Goal: Information Seeking & Learning: Compare options

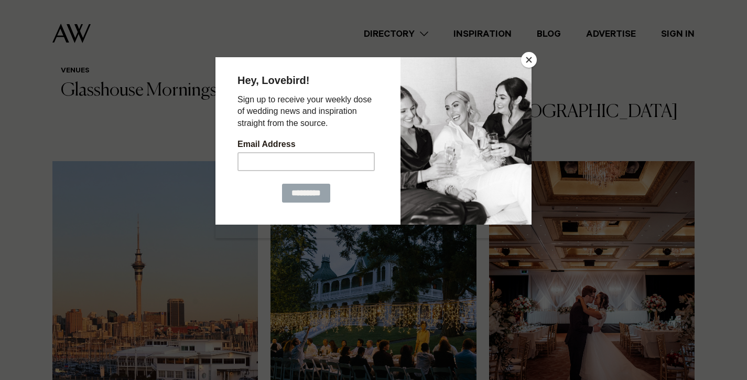
scroll to position [12, 0]
click at [530, 56] on button "Close" at bounding box center [529, 60] width 16 height 16
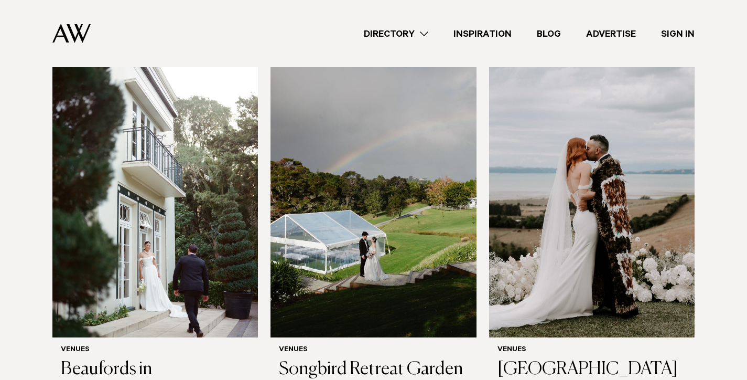
scroll to position [2553, 0]
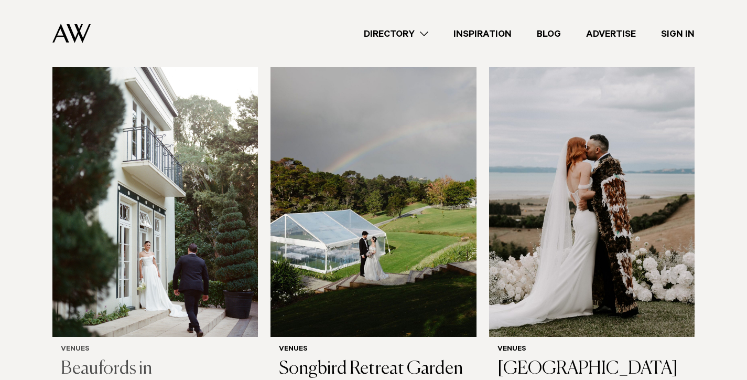
click at [169, 198] on img at bounding box center [155, 199] width 206 height 276
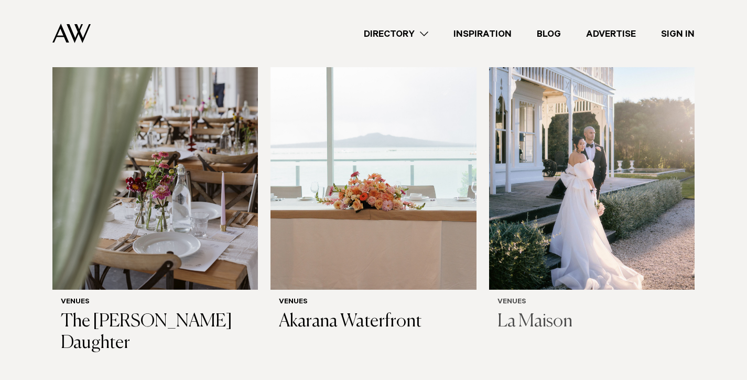
scroll to position [4090, 0]
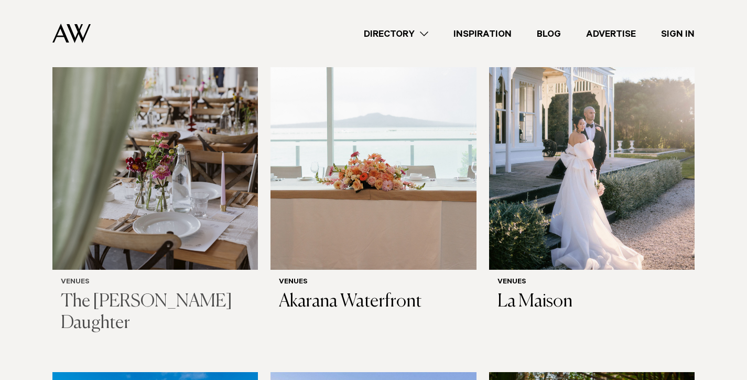
click at [229, 186] on img at bounding box center [155, 132] width 206 height 276
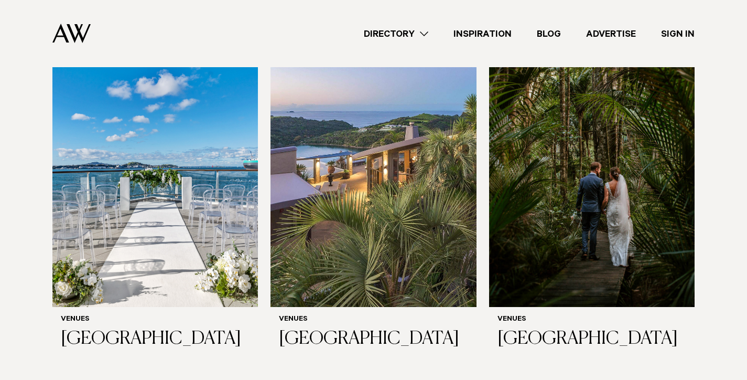
scroll to position [4361, 0]
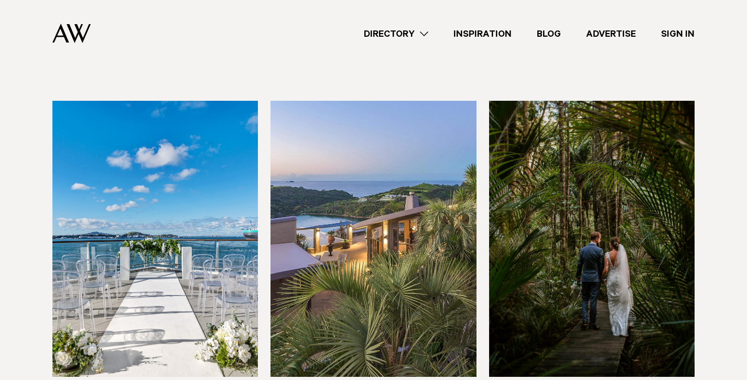
click at [423, 244] on img at bounding box center [374, 239] width 206 height 276
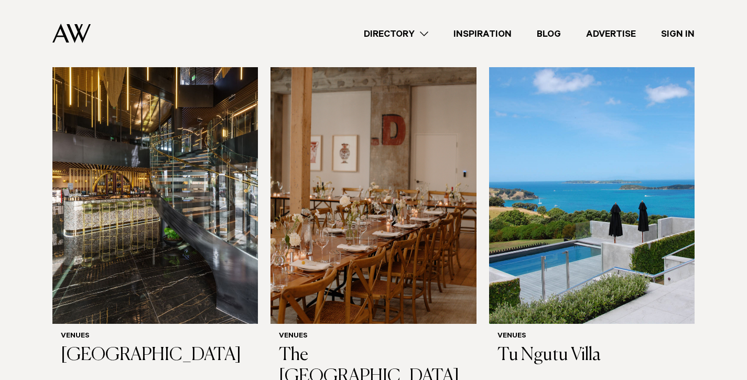
scroll to position [5160, 0]
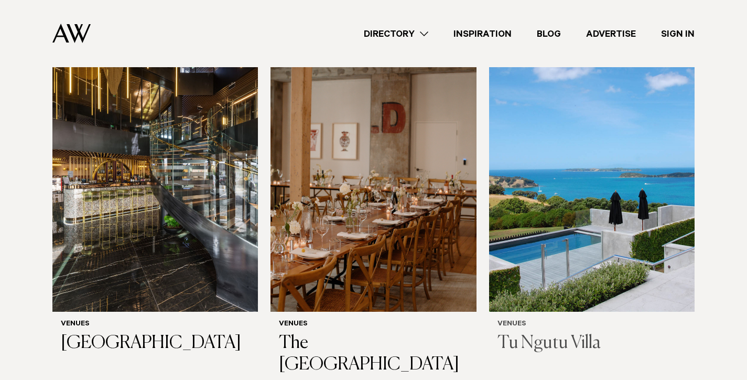
click at [562, 237] on img at bounding box center [592, 173] width 206 height 276
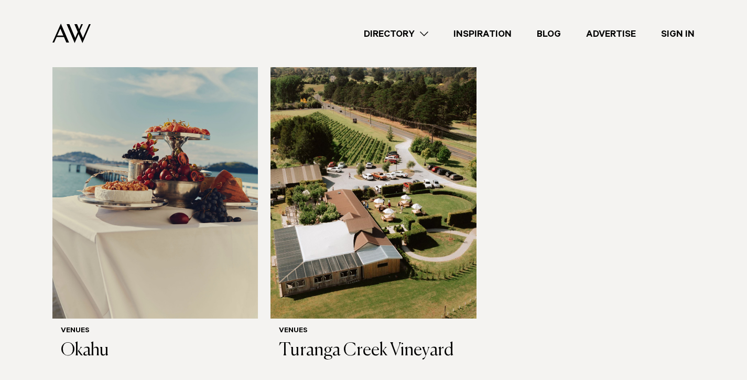
scroll to position [5532, 0]
click at [414, 218] on img at bounding box center [374, 180] width 206 height 276
click at [181, 185] on img at bounding box center [155, 180] width 206 height 276
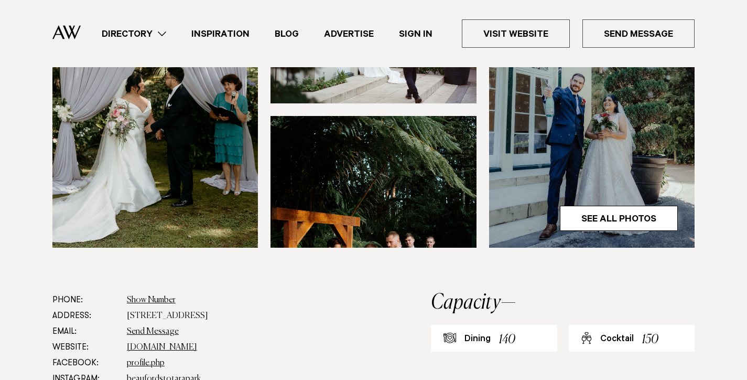
scroll to position [411, 0]
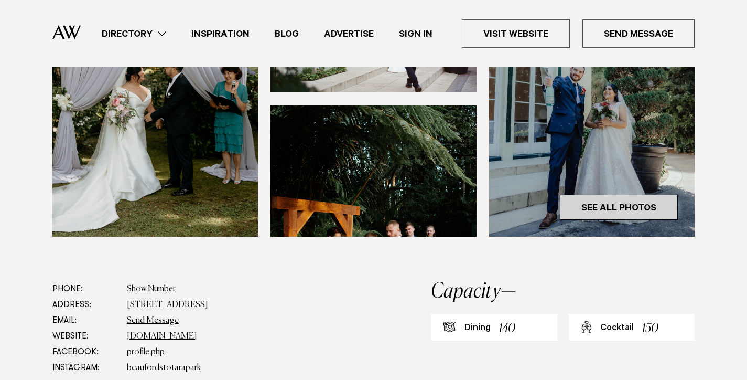
click at [657, 195] on link "See All Photos" at bounding box center [619, 207] width 118 height 25
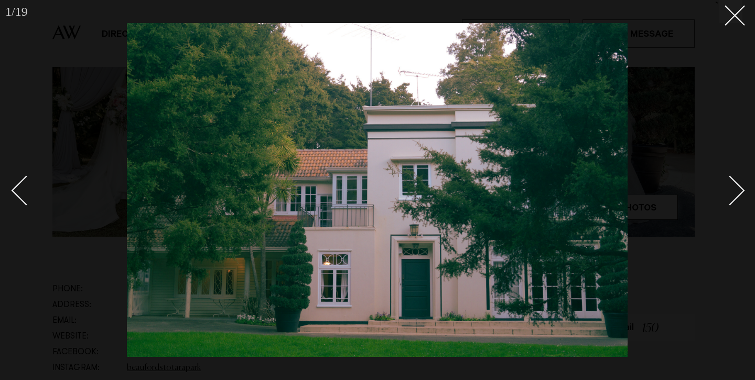
click at [740, 185] on link at bounding box center [724, 190] width 37 height 52
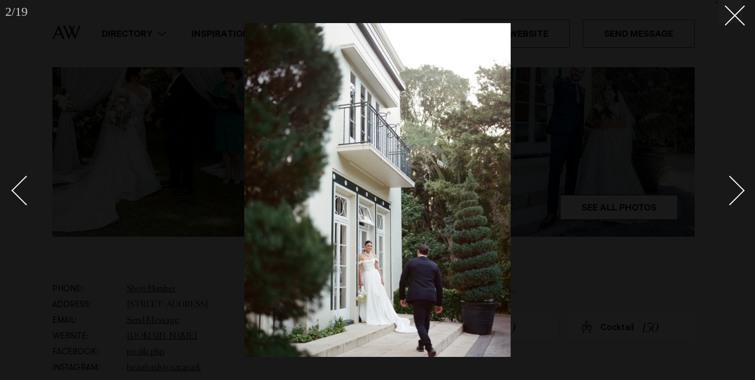
click at [741, 186] on link at bounding box center [724, 190] width 37 height 52
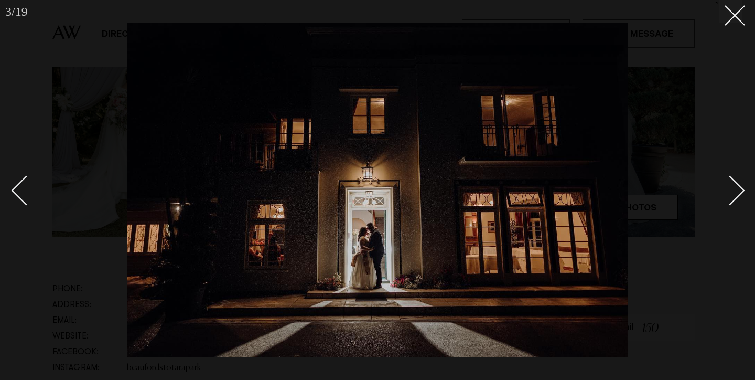
click at [741, 186] on link at bounding box center [724, 190] width 37 height 52
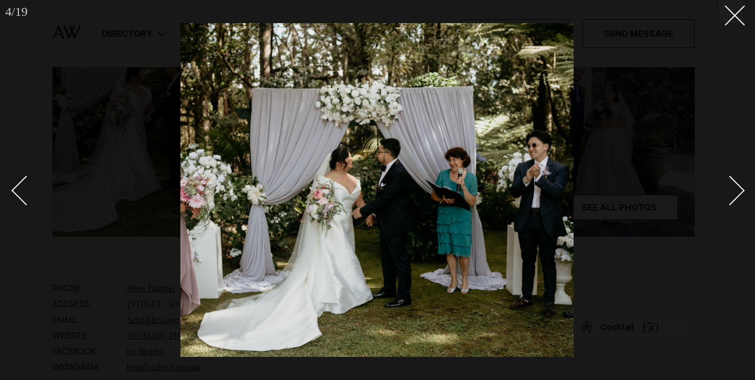
click at [741, 186] on link at bounding box center [724, 190] width 37 height 52
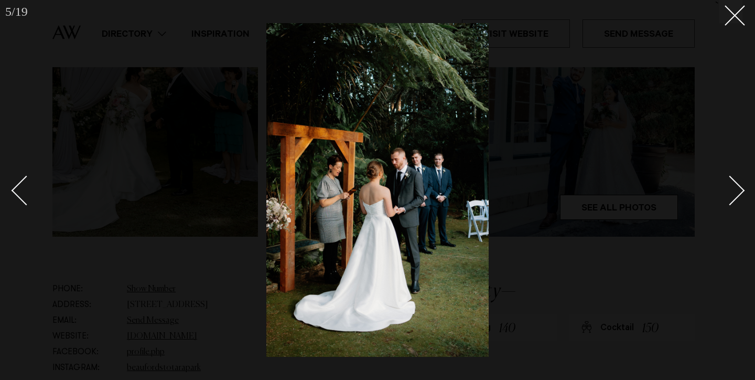
click at [741, 186] on link at bounding box center [724, 190] width 37 height 52
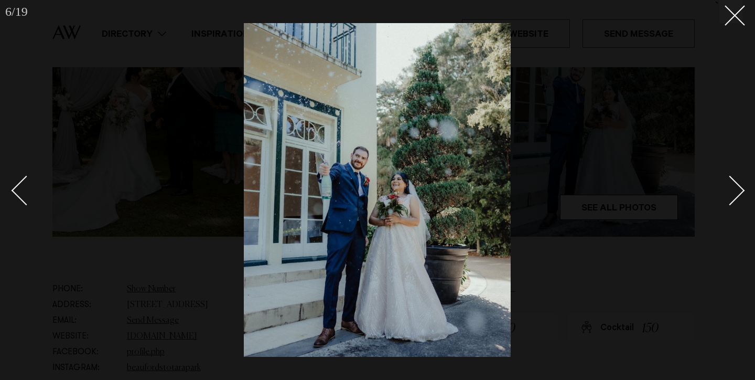
click at [741, 186] on link at bounding box center [724, 190] width 37 height 52
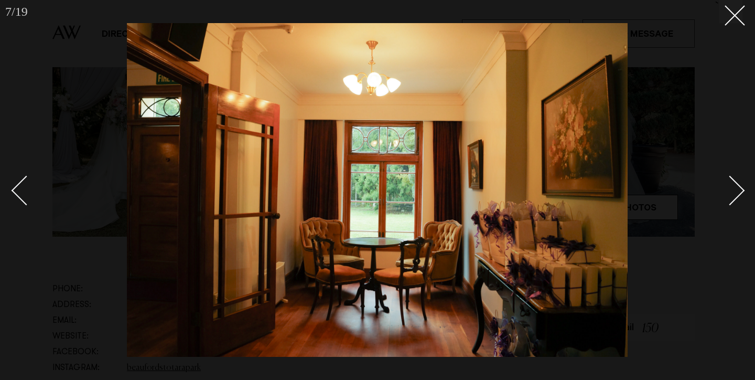
click at [741, 186] on link at bounding box center [724, 190] width 37 height 52
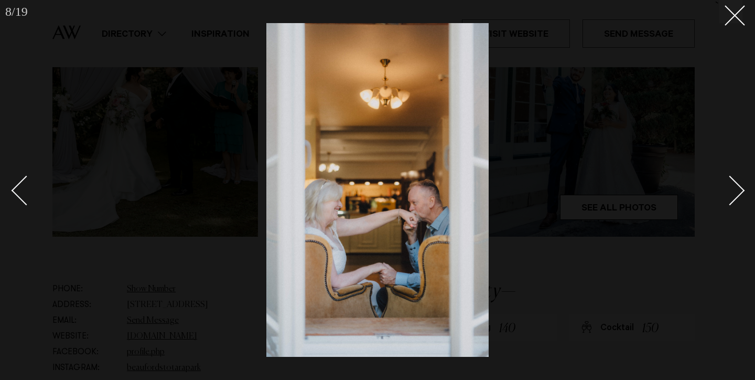
click at [741, 186] on link at bounding box center [724, 190] width 37 height 52
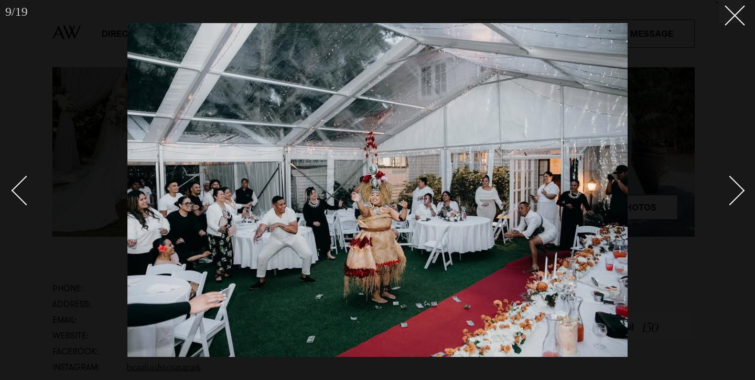
click at [741, 186] on link at bounding box center [724, 190] width 37 height 52
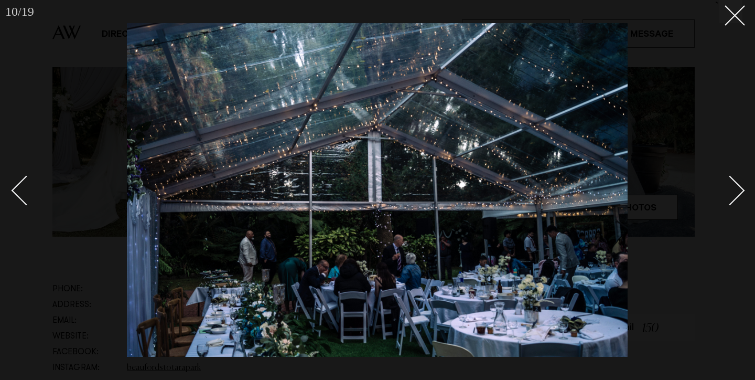
click at [741, 186] on link at bounding box center [724, 190] width 37 height 52
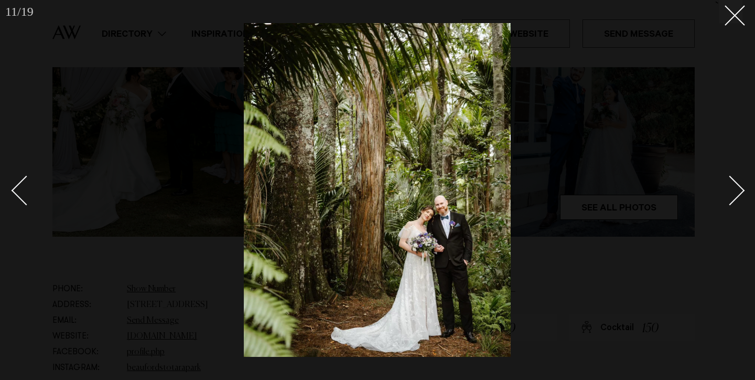
click at [741, 186] on link at bounding box center [724, 190] width 37 height 52
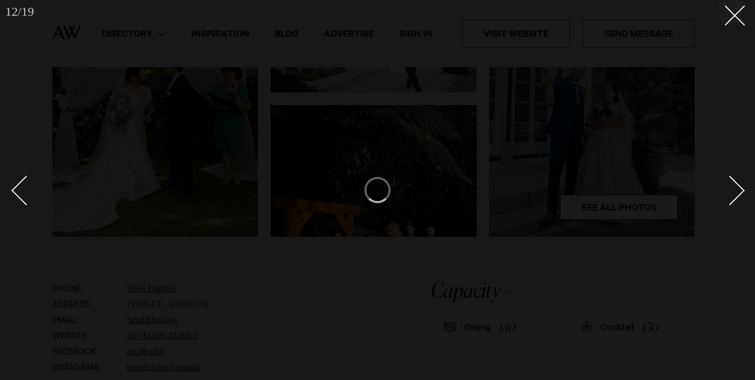
click at [741, 186] on link at bounding box center [724, 190] width 37 height 52
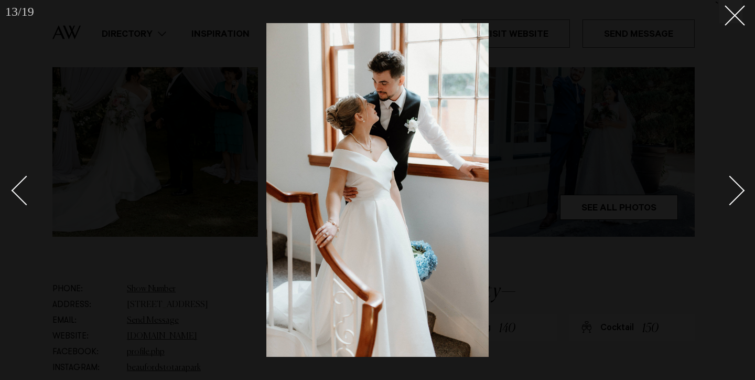
click at [744, 189] on div at bounding box center [377, 190] width 755 height 380
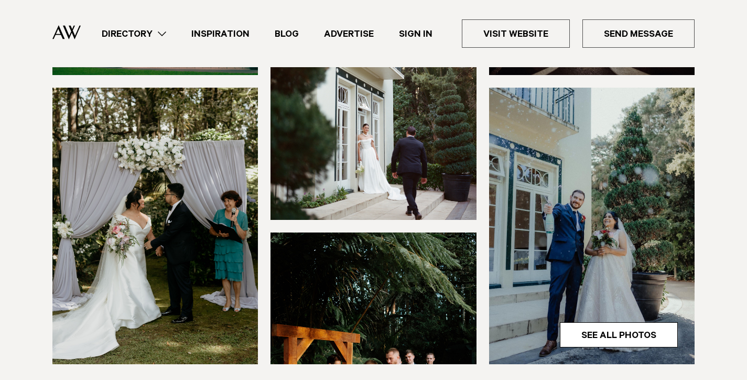
scroll to position [281, 0]
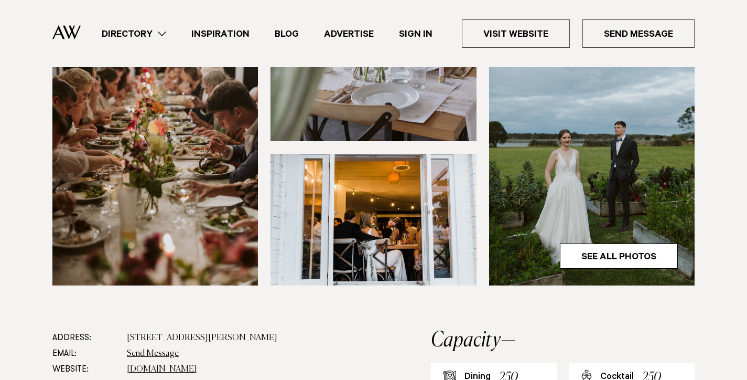
scroll to position [362, 0]
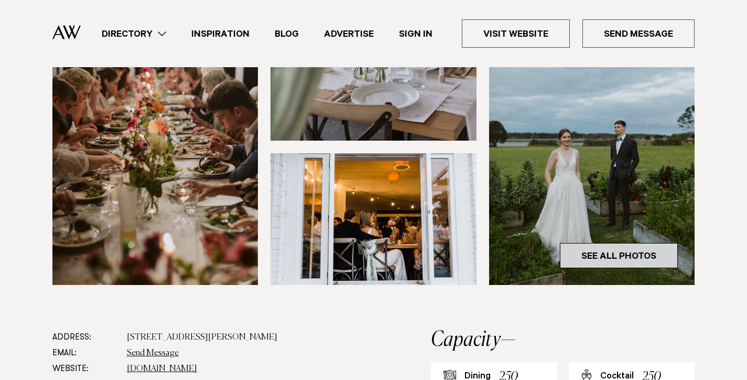
click at [610, 243] on link "See All Photos" at bounding box center [619, 255] width 118 height 25
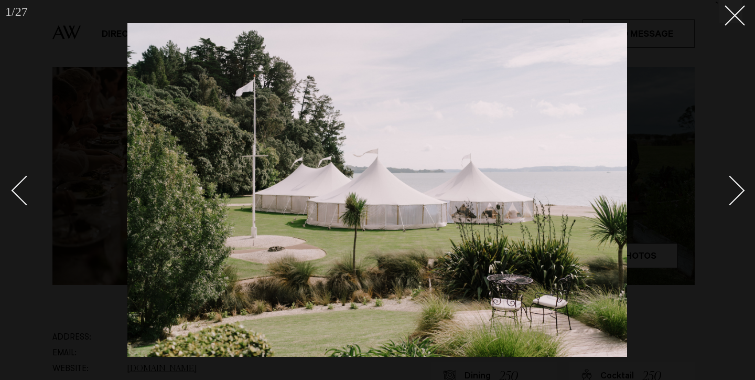
click at [745, 179] on div at bounding box center [377, 190] width 755 height 380
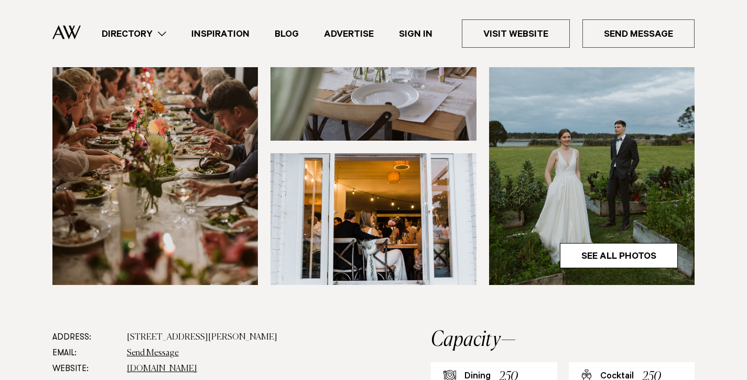
click at [745, 180] on section at bounding box center [373, 96] width 747 height 465
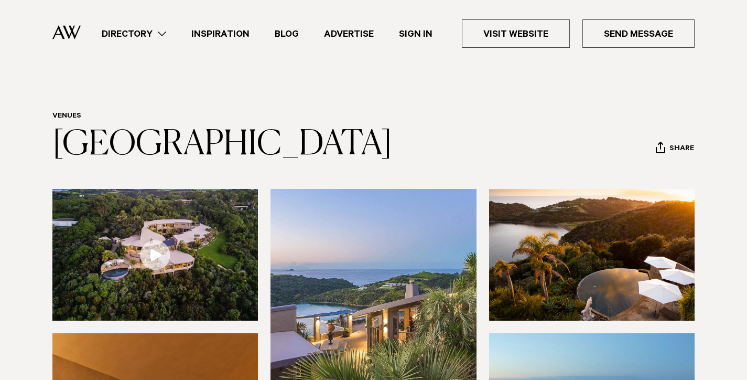
scroll to position [80, 0]
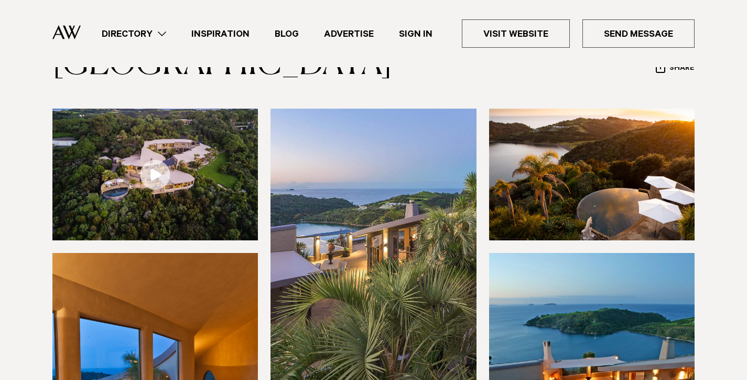
click at [148, 170] on link at bounding box center [155, 175] width 206 height 132
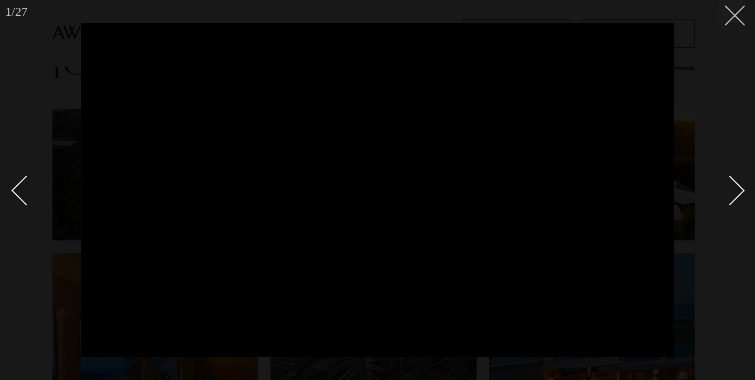
click at [733, 15] on icon at bounding box center [731, 11] width 13 height 13
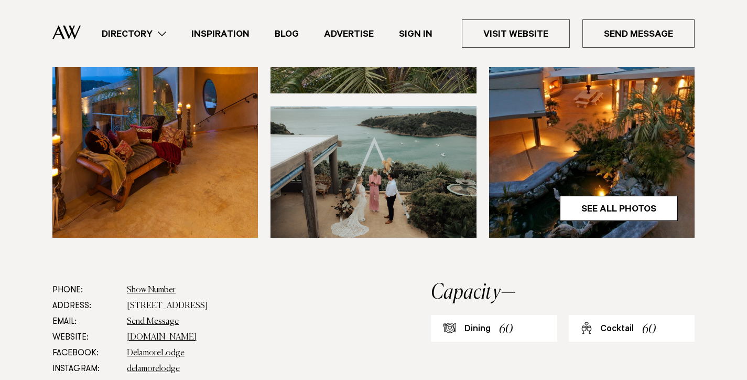
scroll to position [373, 0]
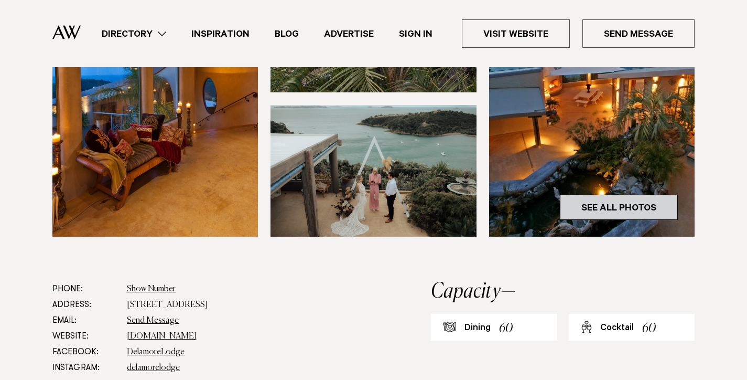
click at [609, 202] on link "See All Photos" at bounding box center [619, 207] width 118 height 25
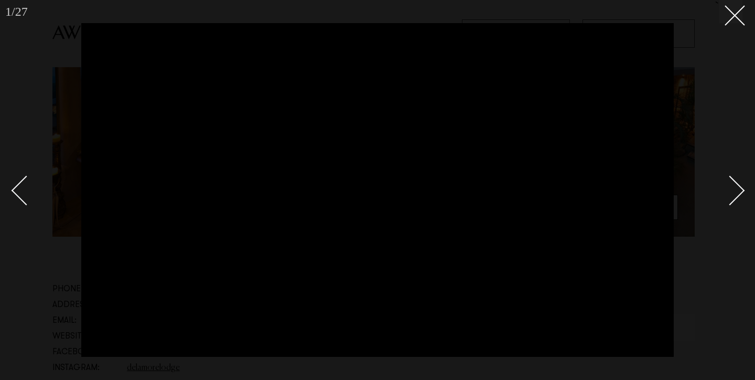
click at [731, 184] on div "Next slide" at bounding box center [730, 191] width 30 height 30
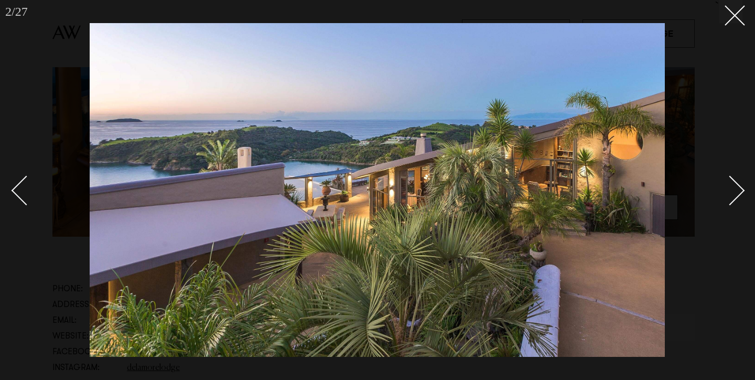
click at [731, 184] on div "Next slide" at bounding box center [730, 191] width 30 height 30
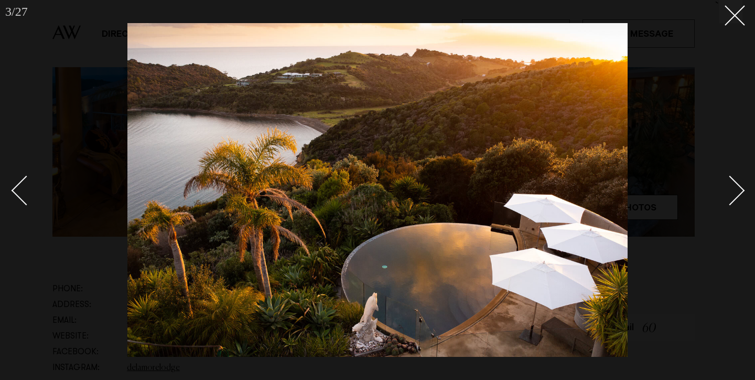
click at [731, 184] on div "Next slide" at bounding box center [730, 191] width 30 height 30
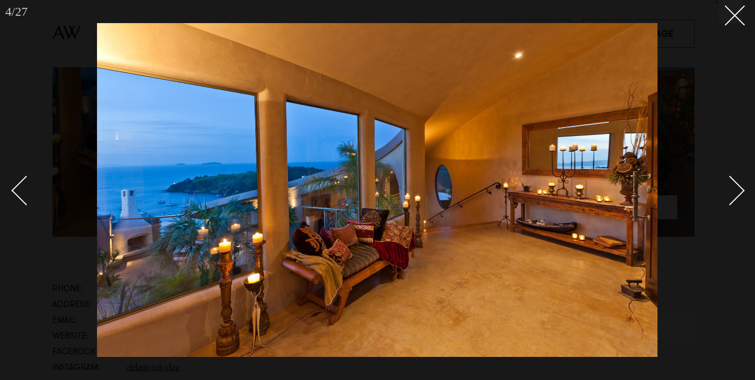
click at [731, 184] on div "Next slide" at bounding box center [730, 191] width 30 height 30
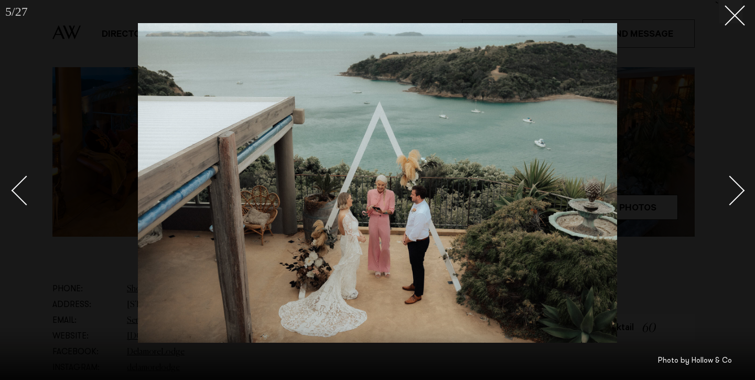
click at [731, 184] on div "Next slide" at bounding box center [730, 191] width 30 height 30
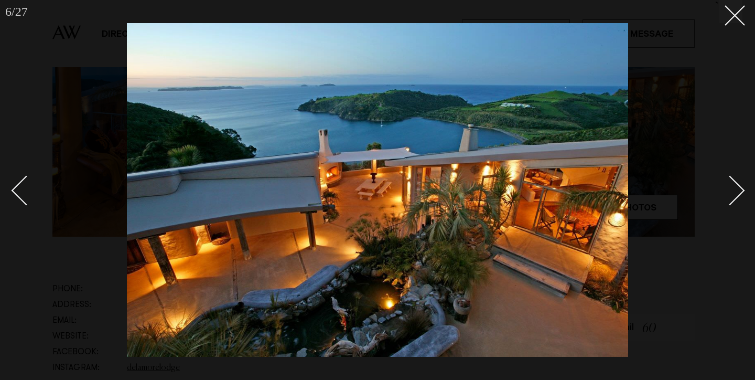
click at [731, 184] on div "Next slide" at bounding box center [730, 191] width 30 height 30
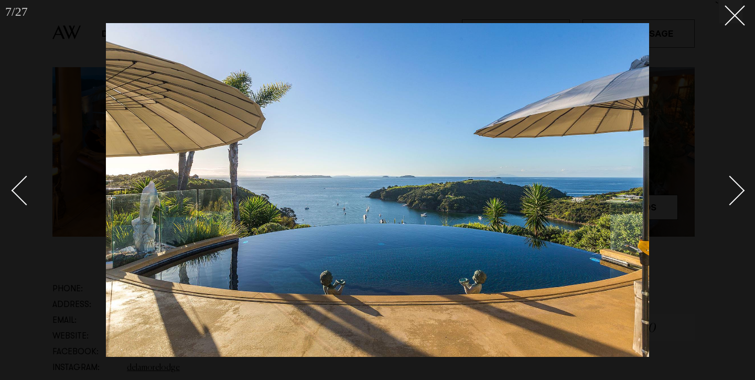
click at [732, 185] on div "Next slide" at bounding box center [730, 191] width 30 height 30
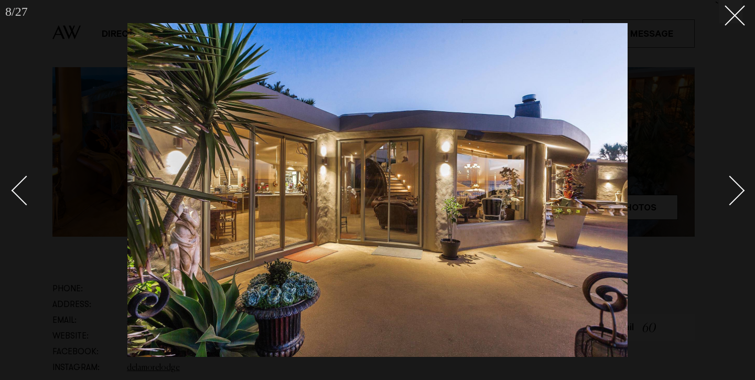
click at [732, 185] on div "Next slide" at bounding box center [730, 191] width 30 height 30
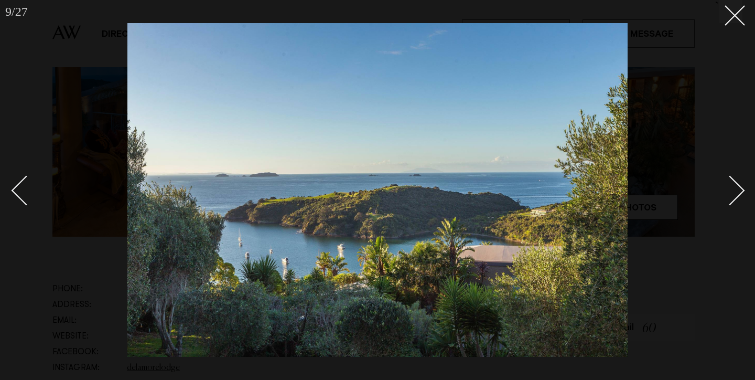
click at [732, 185] on div "Next slide" at bounding box center [730, 191] width 30 height 30
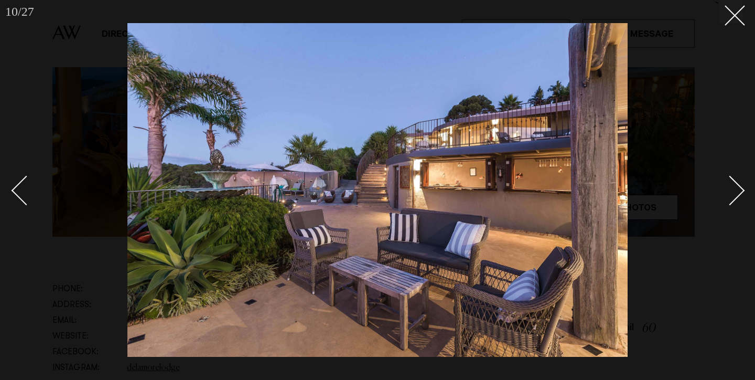
click at [732, 185] on div "Next slide" at bounding box center [730, 191] width 30 height 30
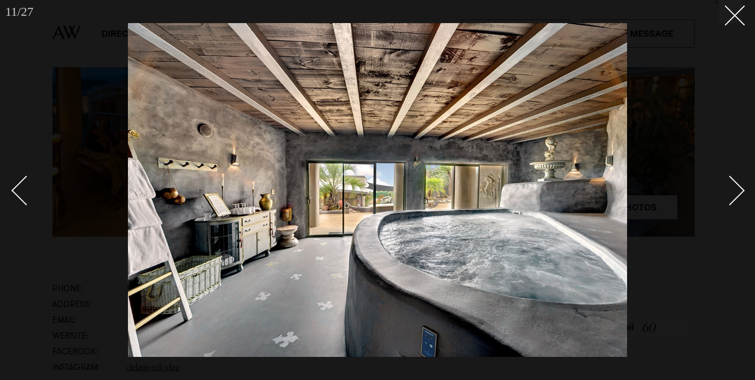
click at [732, 186] on div "Next slide" at bounding box center [730, 191] width 30 height 30
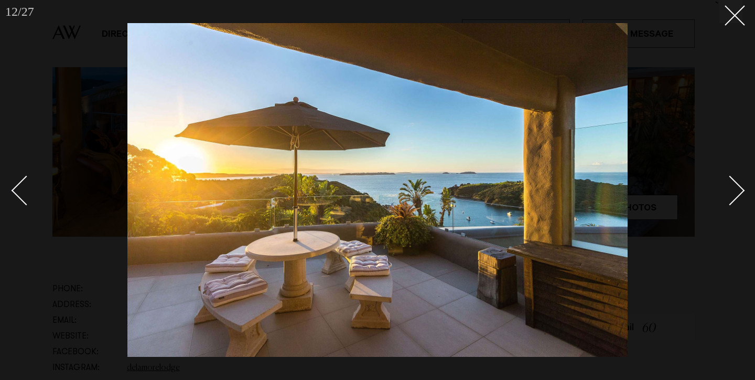
click at [732, 186] on div "Next slide" at bounding box center [730, 191] width 30 height 30
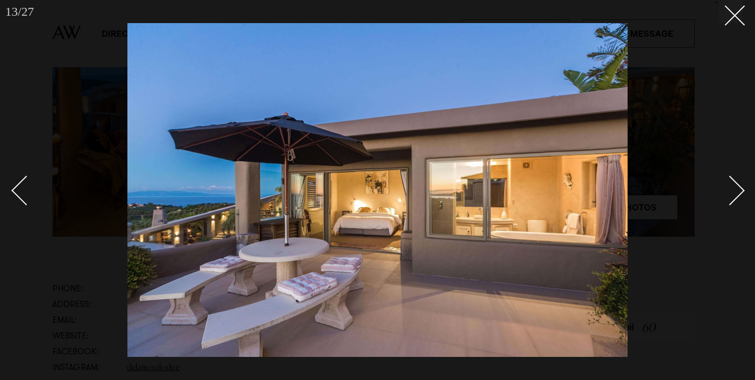
click at [733, 186] on div "Next slide" at bounding box center [730, 191] width 30 height 30
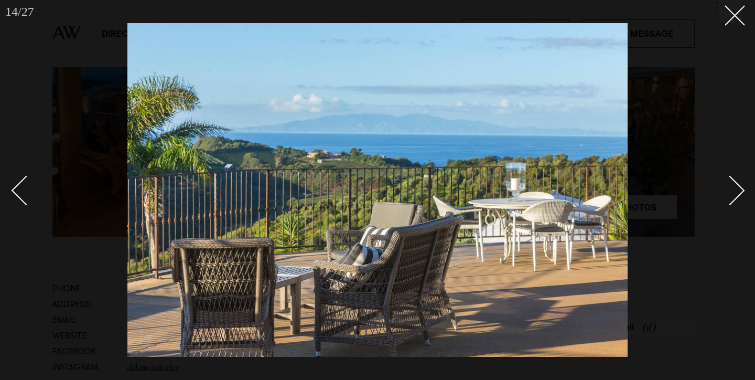
click at [733, 186] on div "Next slide" at bounding box center [730, 191] width 30 height 30
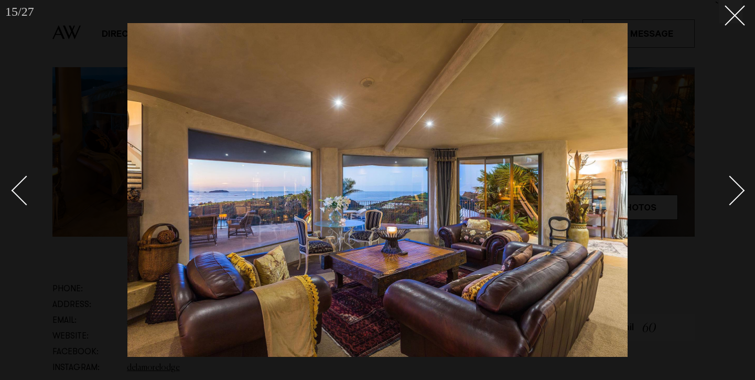
click at [733, 187] on div "Next slide" at bounding box center [730, 191] width 30 height 30
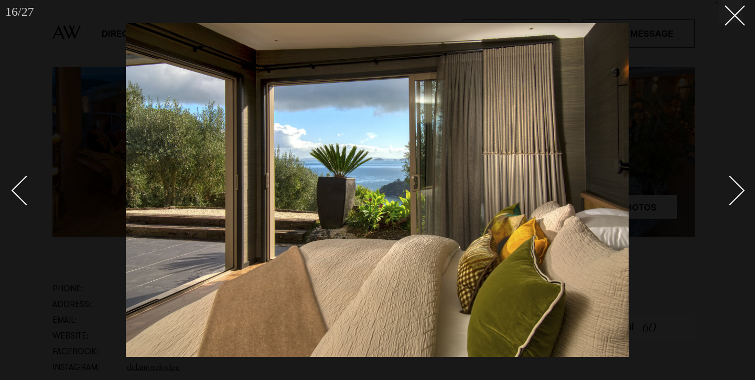
click at [733, 187] on div "Next slide" at bounding box center [730, 191] width 30 height 30
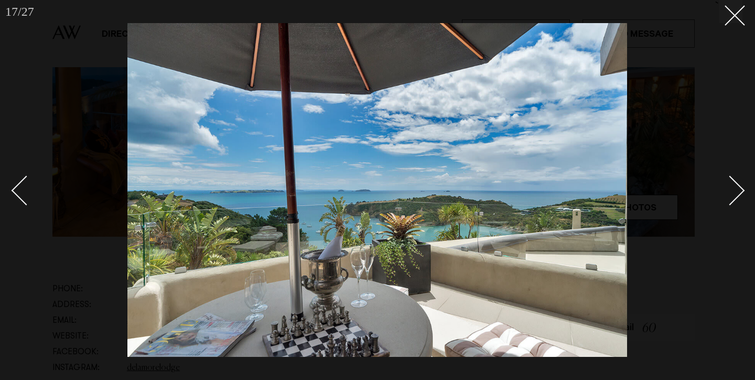
click at [733, 187] on div "Next slide" at bounding box center [730, 191] width 30 height 30
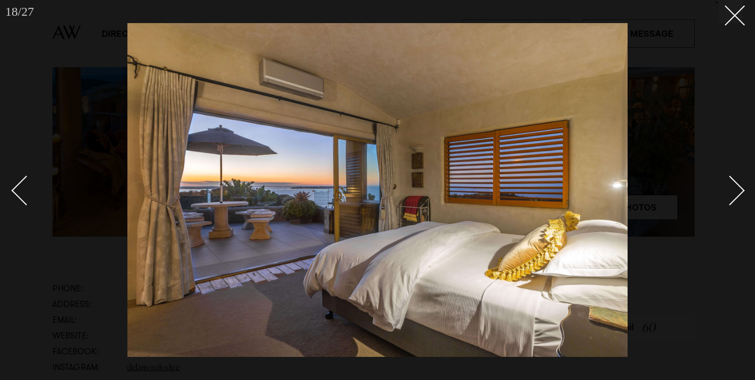
click at [733, 187] on div "Next slide" at bounding box center [730, 191] width 30 height 30
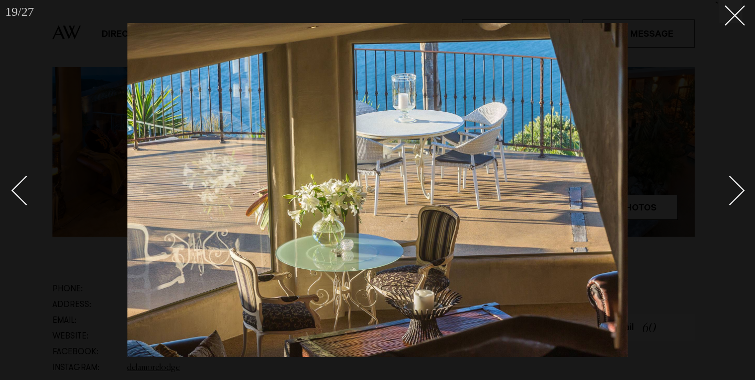
click at [733, 187] on div "Next slide" at bounding box center [730, 191] width 30 height 30
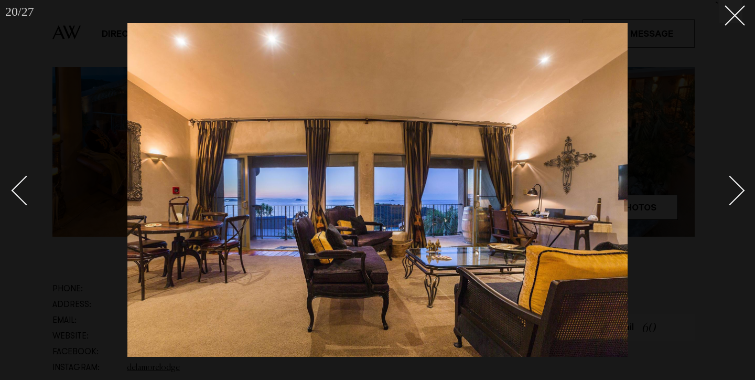
click at [733, 187] on div "Next slide" at bounding box center [730, 191] width 30 height 30
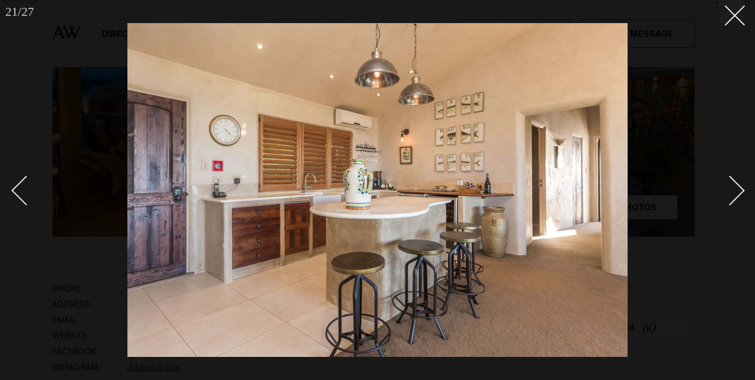
click at [733, 187] on div "Next slide" at bounding box center [730, 191] width 30 height 30
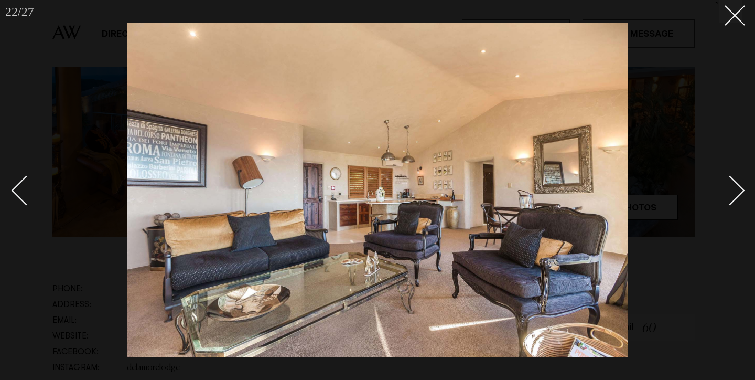
click at [733, 187] on div "Next slide" at bounding box center [730, 191] width 30 height 30
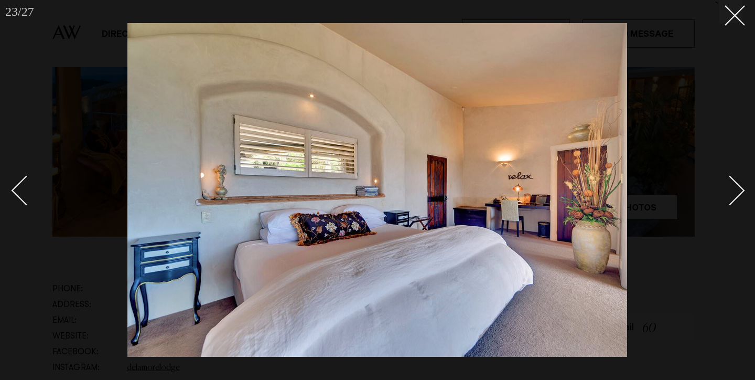
click at [733, 187] on div "Next slide" at bounding box center [730, 191] width 30 height 30
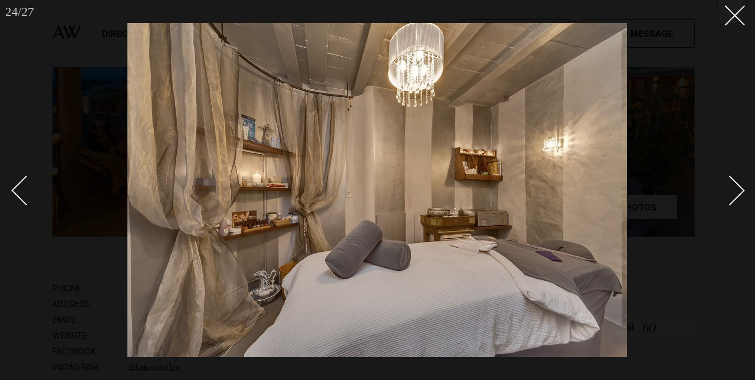
click at [733, 187] on div "Next slide" at bounding box center [730, 191] width 30 height 30
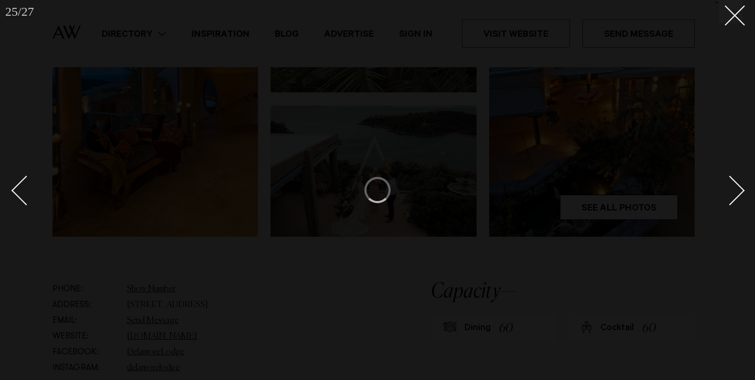
click at [733, 187] on div "Next slide" at bounding box center [730, 191] width 30 height 30
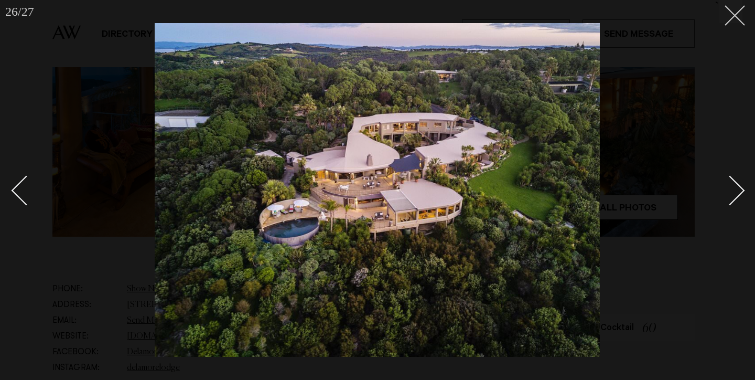
click at [735, 18] on button at bounding box center [731, 11] width 23 height 23
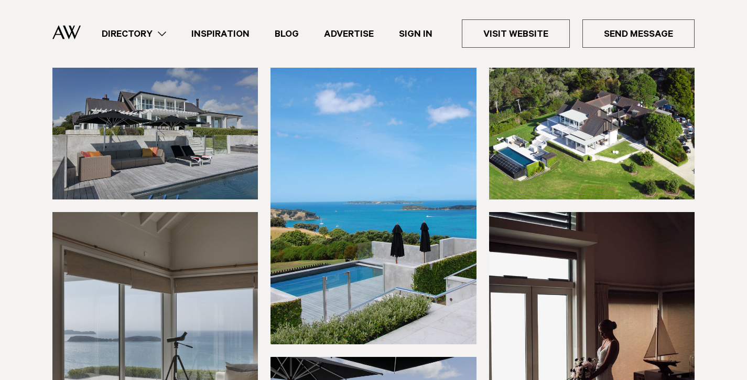
scroll to position [121, 0]
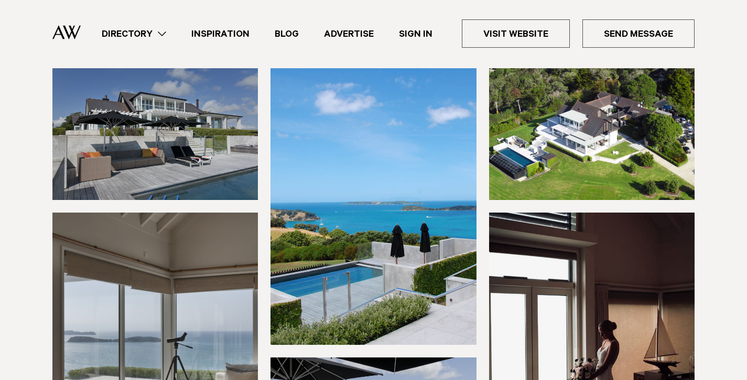
click at [565, 184] on img at bounding box center [592, 134] width 206 height 132
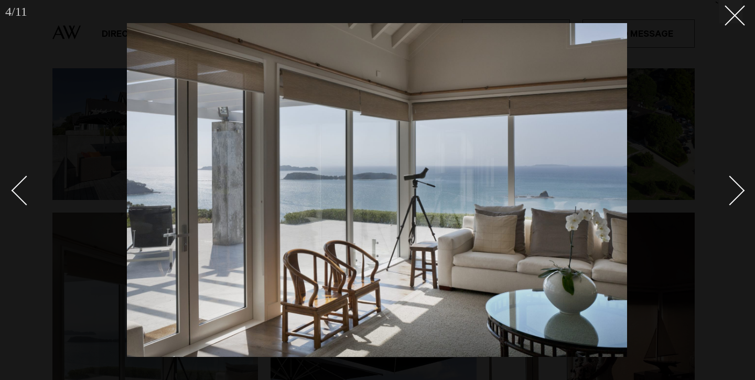
click at [731, 182] on div "Next slide" at bounding box center [730, 191] width 30 height 30
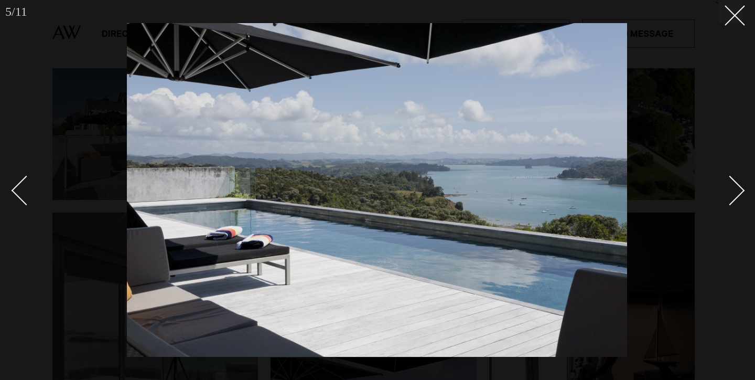
click at [731, 182] on div "Next slide" at bounding box center [730, 191] width 30 height 30
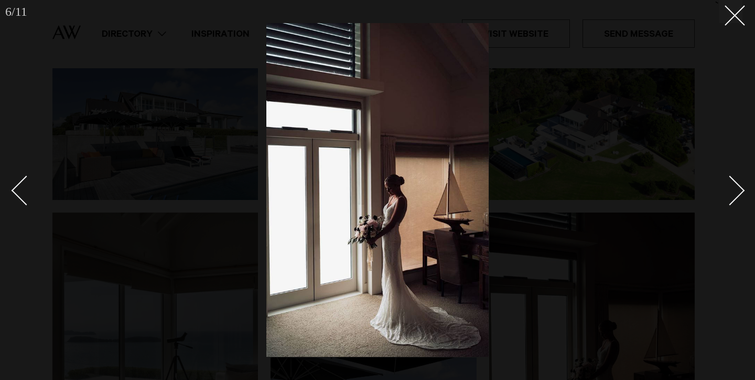
click at [731, 182] on div "Next slide" at bounding box center [730, 191] width 30 height 30
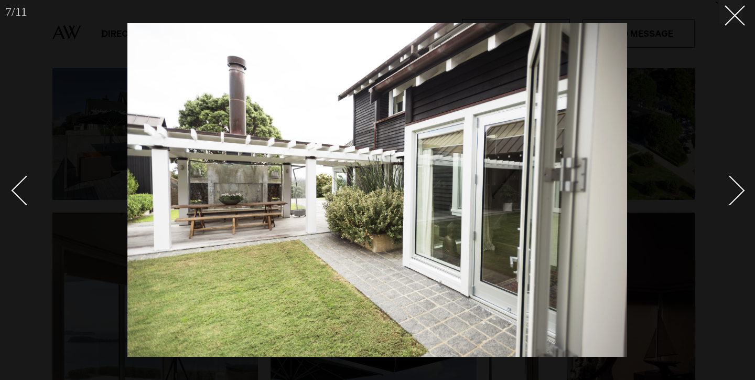
click at [731, 183] on div "Next slide" at bounding box center [730, 191] width 30 height 30
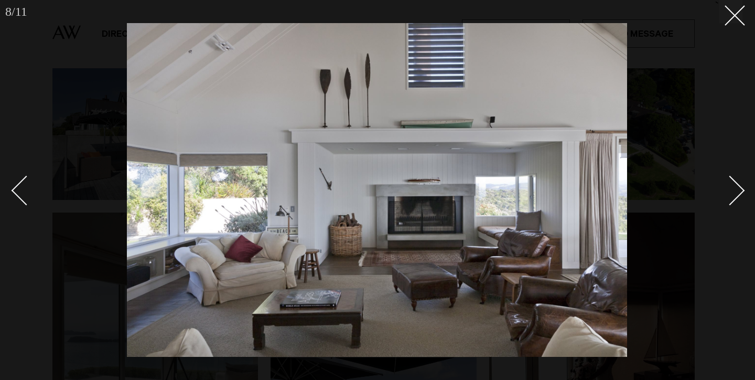
click at [732, 184] on div "Next slide" at bounding box center [730, 191] width 30 height 30
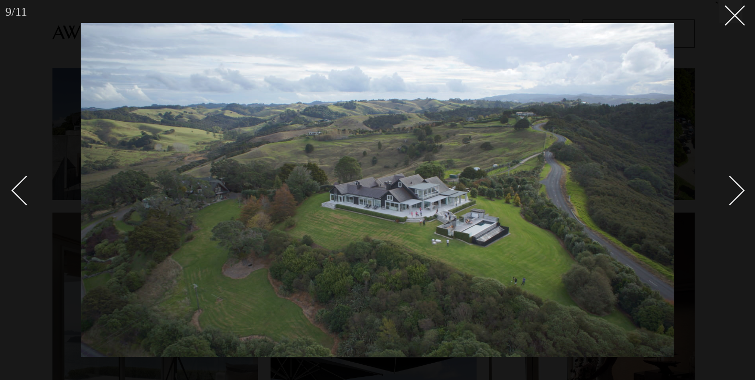
click at [732, 185] on div "Next slide" at bounding box center [730, 191] width 30 height 30
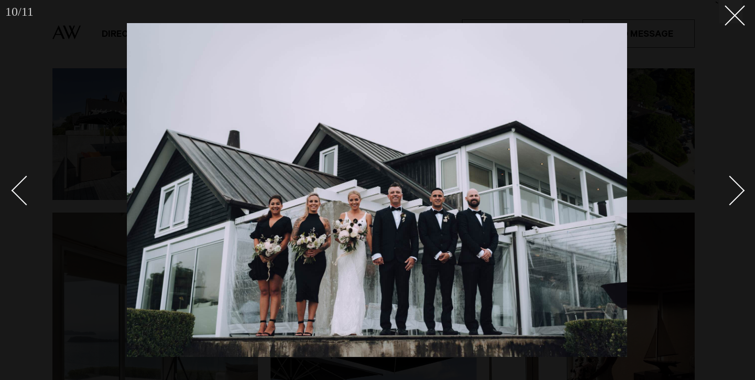
click at [732, 185] on div "Next slide" at bounding box center [730, 191] width 30 height 30
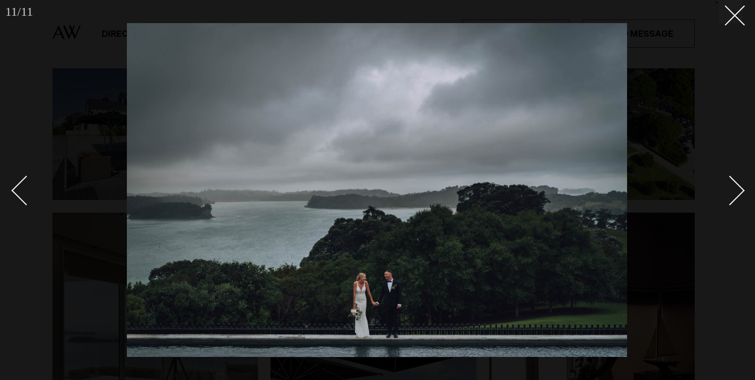
click at [732, 185] on div "Next slide" at bounding box center [730, 191] width 30 height 30
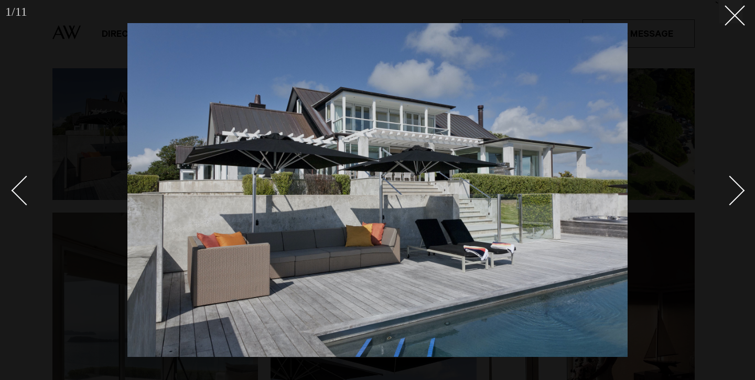
click at [733, 185] on div "Next slide" at bounding box center [730, 191] width 30 height 30
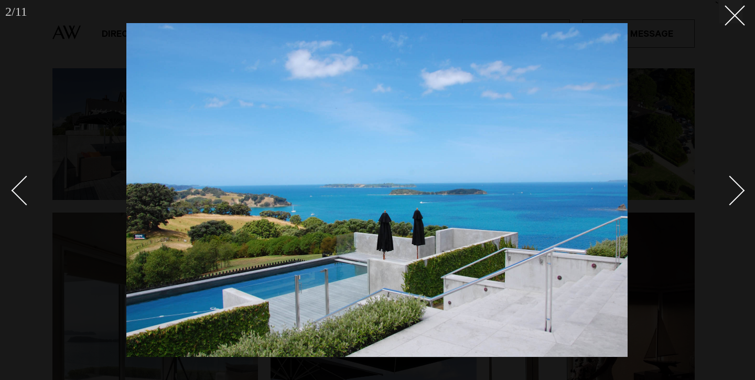
click at [733, 185] on div "Next slide" at bounding box center [730, 191] width 30 height 30
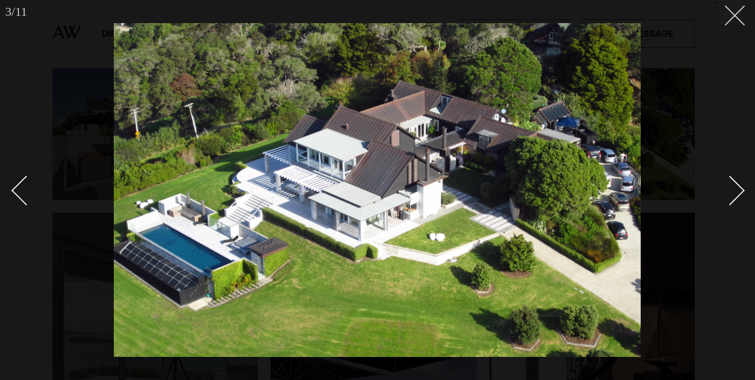
click at [739, 20] on line at bounding box center [734, 15] width 19 height 19
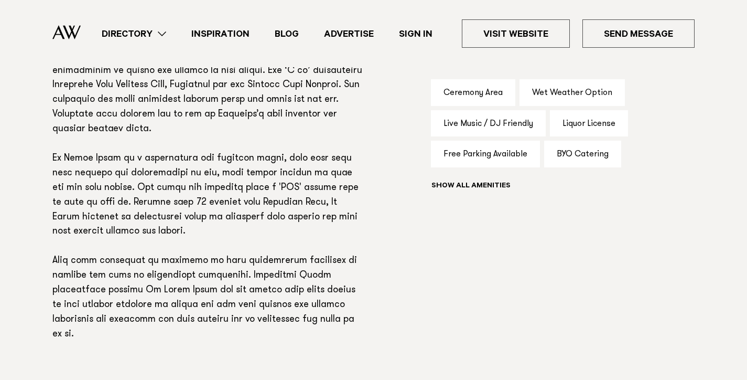
scroll to position [695, 0]
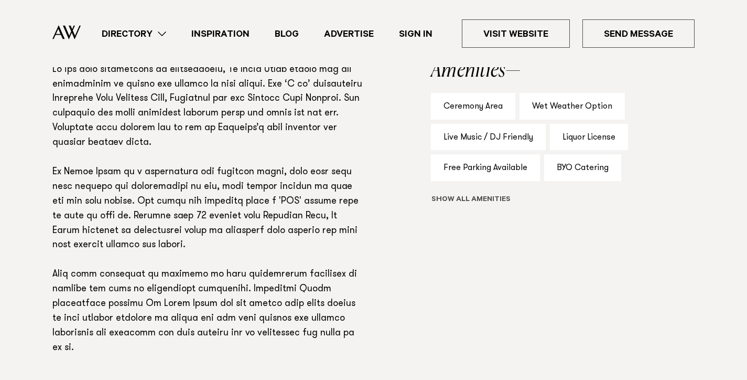
click at [482, 197] on button "Show all" at bounding box center [490, 200] width 119 height 11
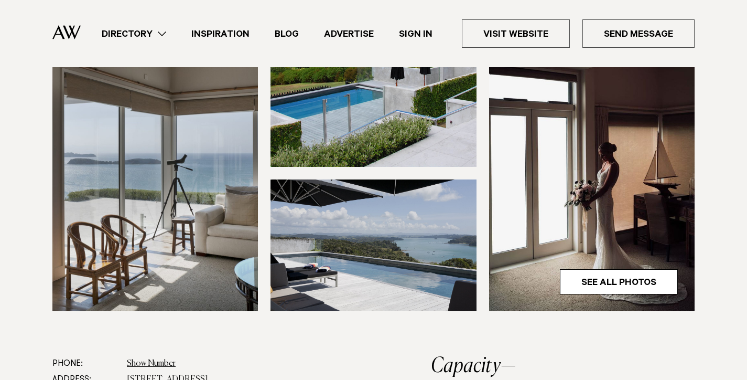
scroll to position [293, 0]
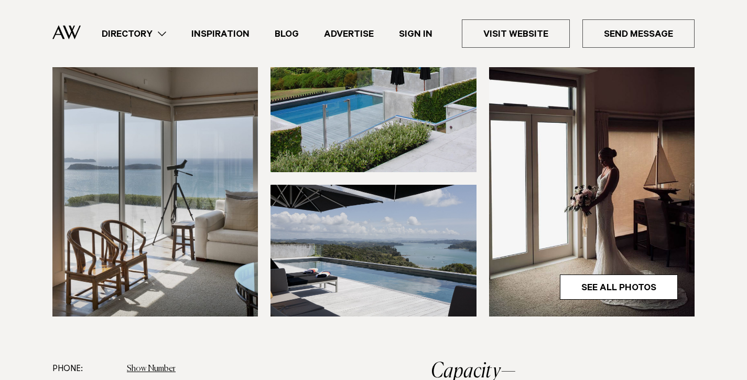
click at [353, 23] on ul "Directory Hair & Makeup Flowers Venues Cakes & Sweets" at bounding box center [392, 33] width 606 height 28
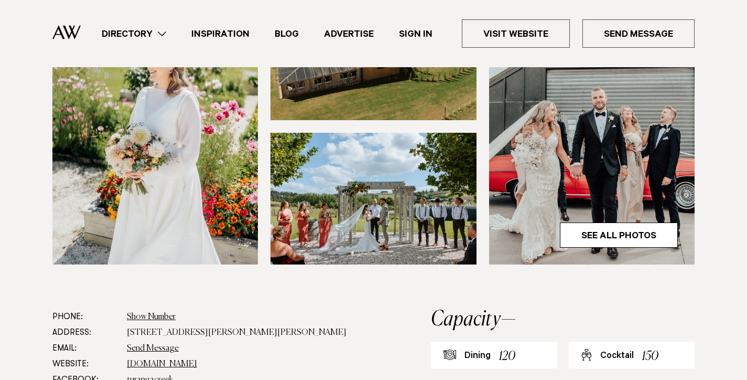
scroll to position [349, 0]
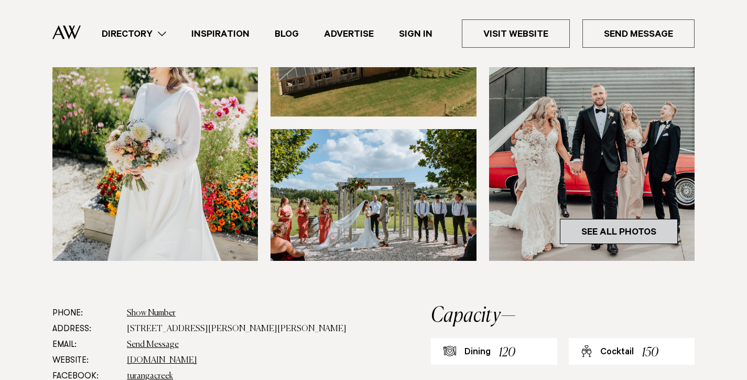
click at [630, 230] on link "See All Photos" at bounding box center [619, 231] width 118 height 25
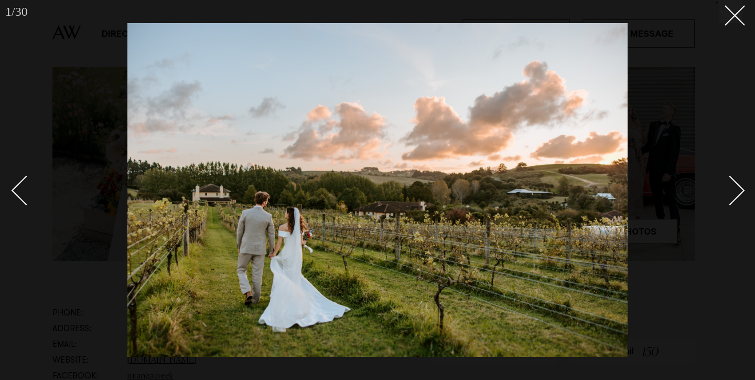
click at [738, 183] on link at bounding box center [724, 190] width 37 height 52
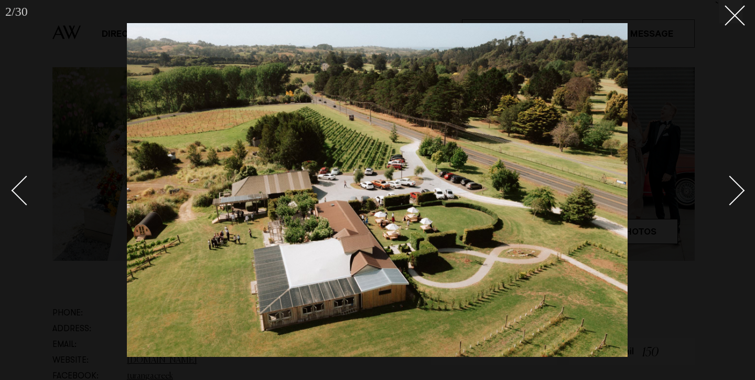
click at [738, 184] on div "Next slide" at bounding box center [730, 191] width 30 height 30
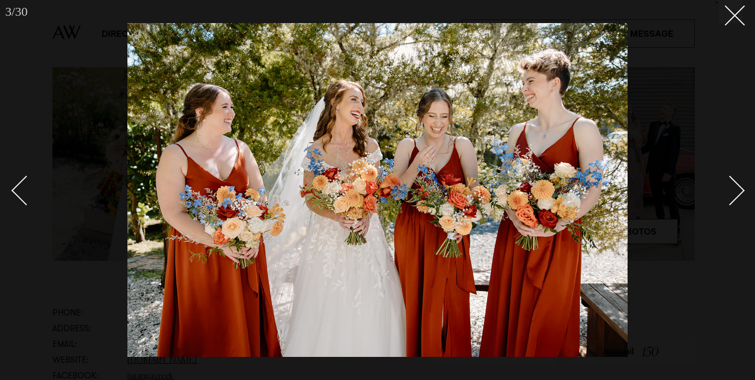
click at [738, 184] on div "Next slide" at bounding box center [730, 191] width 30 height 30
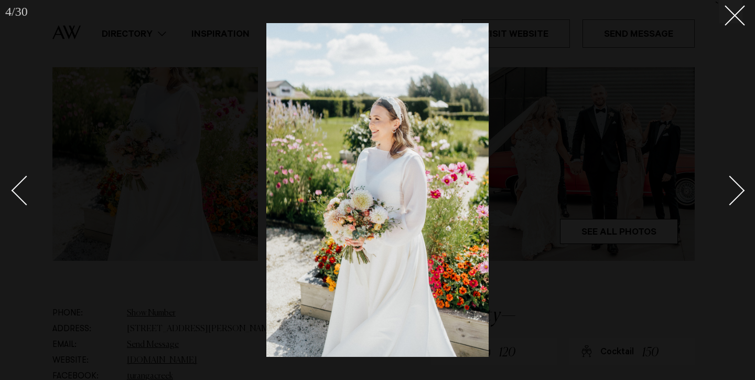
click at [738, 185] on div "Next slide" at bounding box center [730, 191] width 30 height 30
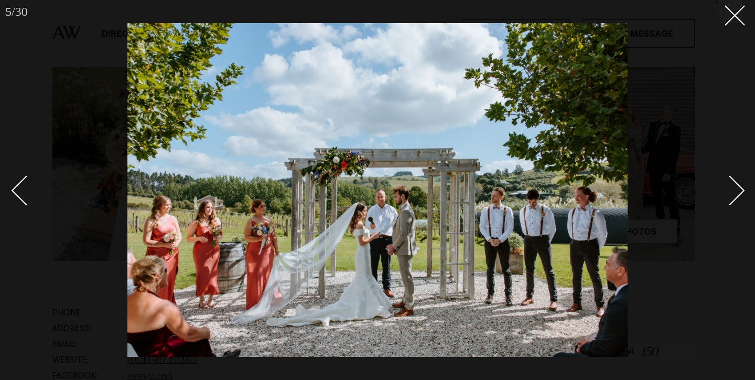
click at [739, 186] on div "Next slide" at bounding box center [730, 191] width 30 height 30
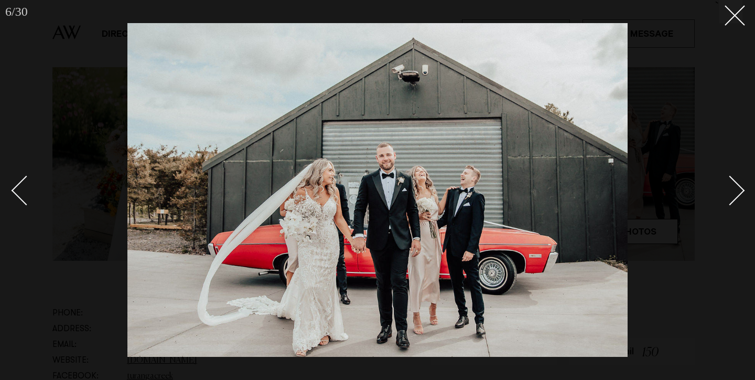
click at [740, 188] on div "Next slide" at bounding box center [730, 191] width 30 height 30
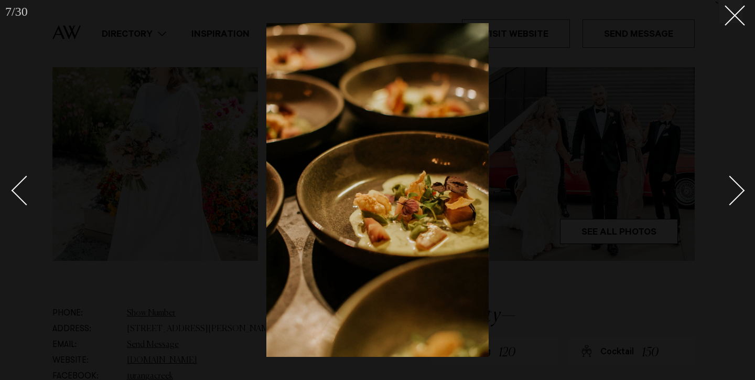
click at [740, 189] on div "Next slide" at bounding box center [730, 191] width 30 height 30
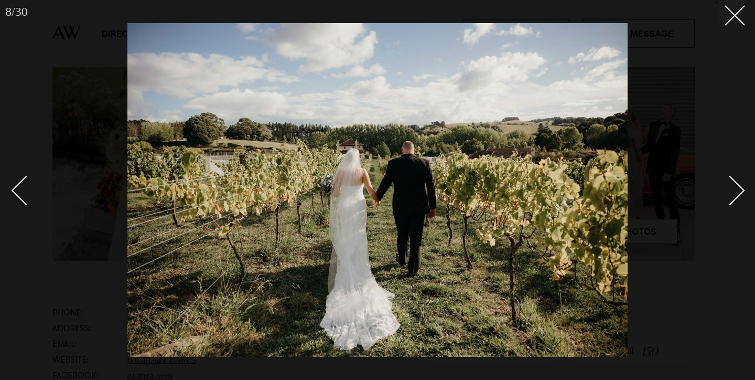
click at [742, 191] on div "Next slide" at bounding box center [730, 191] width 30 height 30
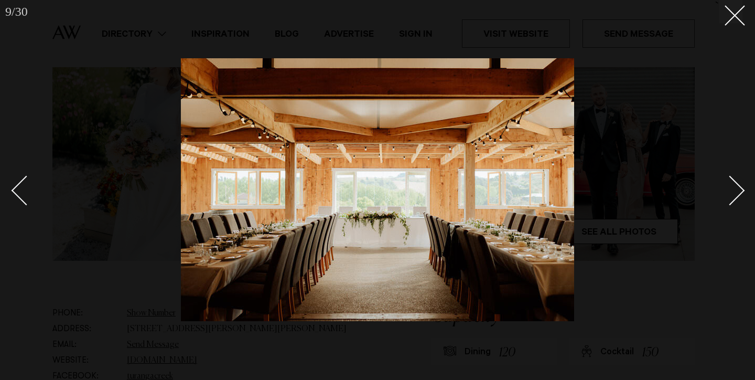
click at [742, 192] on div "Next slide" at bounding box center [730, 191] width 30 height 30
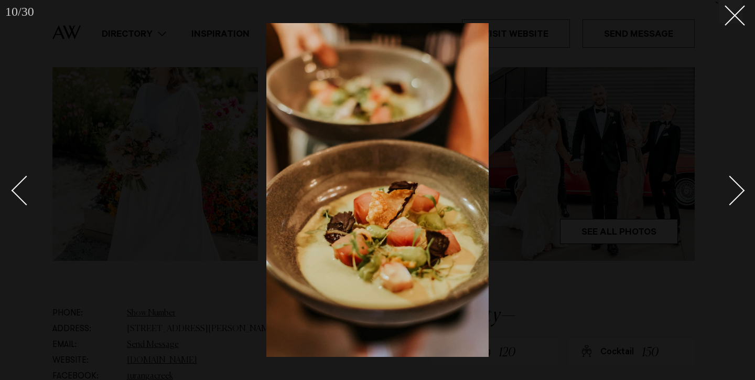
click at [743, 193] on div "10 / 30 `" at bounding box center [377, 190] width 755 height 380
click at [738, 193] on div "Next slide" at bounding box center [730, 191] width 30 height 30
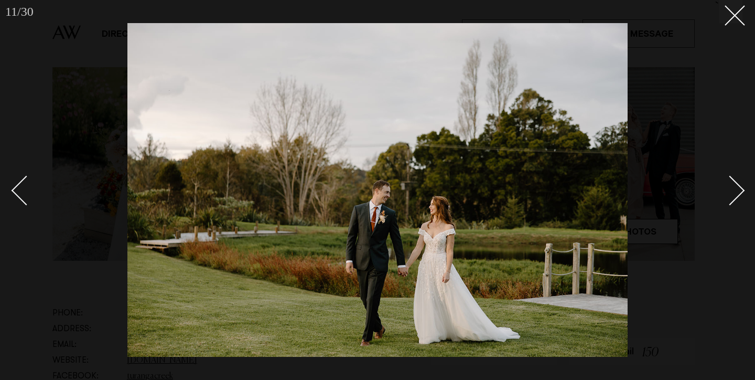
click at [739, 195] on div "Next slide" at bounding box center [730, 191] width 30 height 30
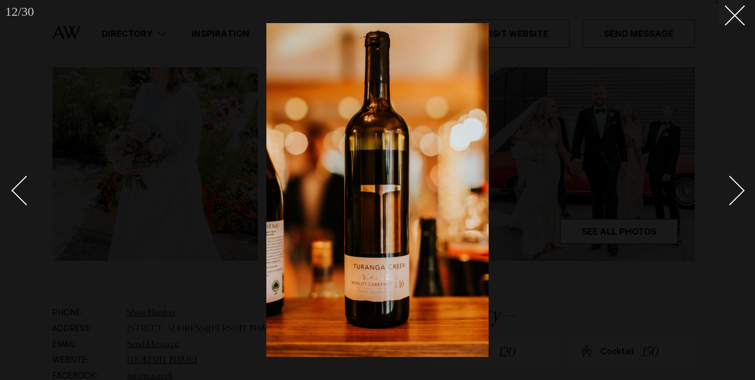
click at [739, 195] on div "Next slide" at bounding box center [730, 191] width 30 height 30
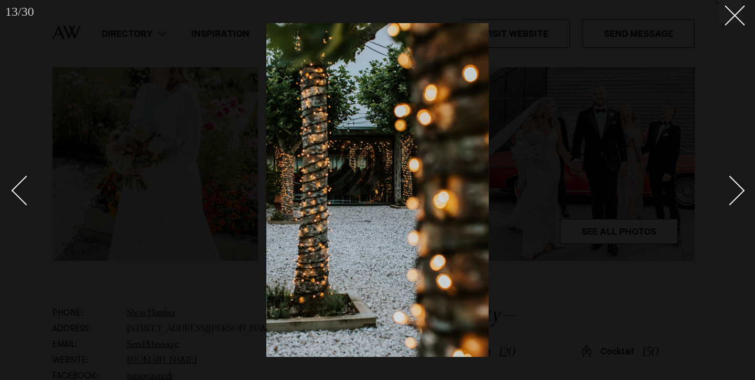
click at [739, 196] on div "Next slide" at bounding box center [730, 191] width 30 height 30
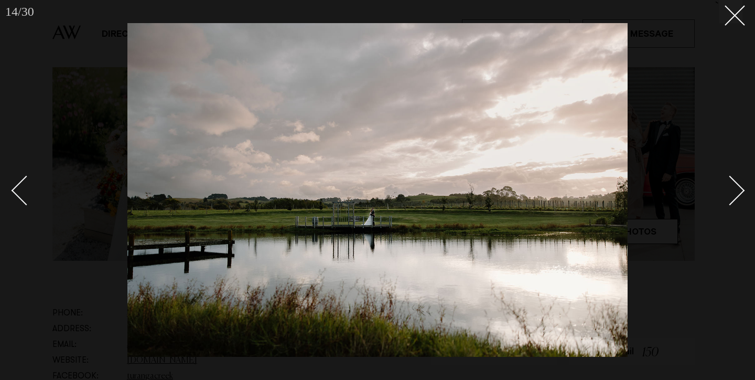
click at [739, 196] on div "Next slide" at bounding box center [730, 191] width 30 height 30
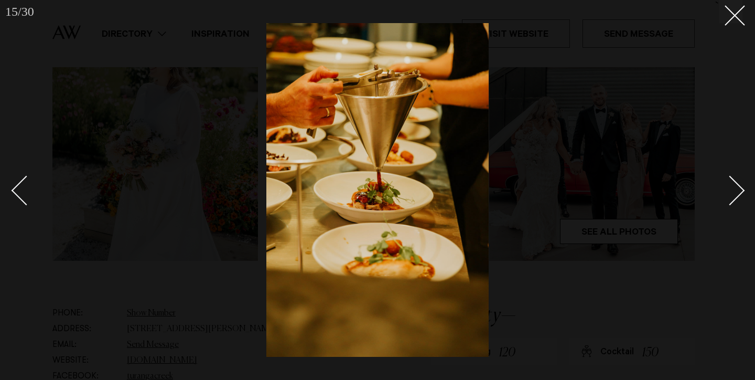
click at [739, 196] on div "Next slide" at bounding box center [730, 191] width 30 height 30
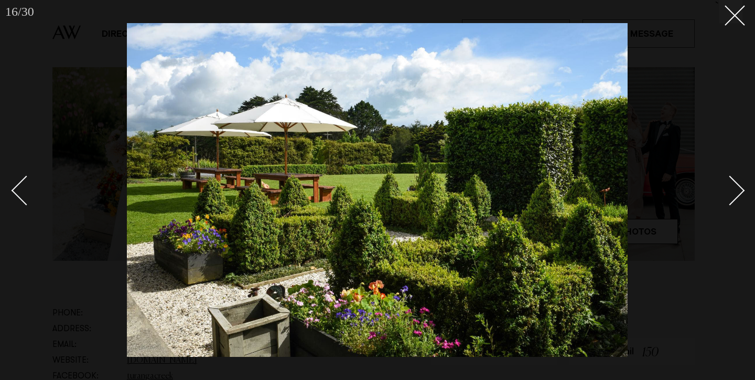
click at [739, 196] on div "Next slide" at bounding box center [730, 191] width 30 height 30
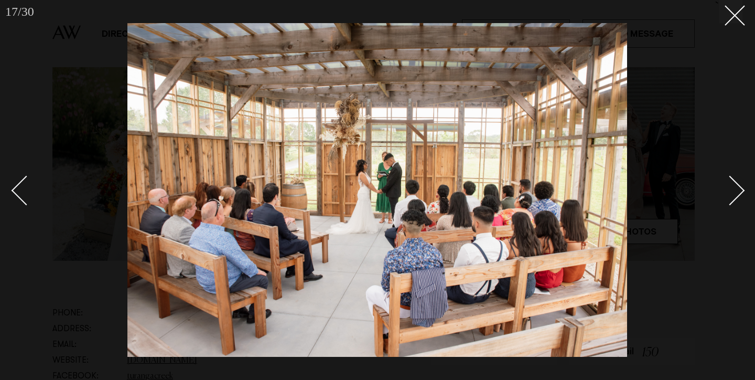
click at [16, 186] on link at bounding box center [31, 190] width 37 height 52
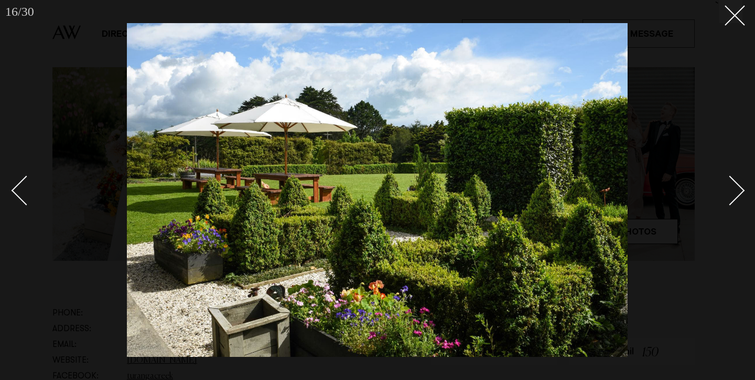
click at [736, 184] on div "Next slide" at bounding box center [730, 191] width 30 height 30
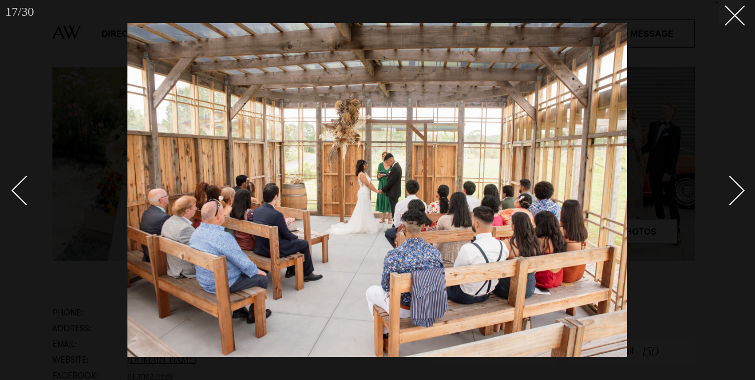
click at [736, 184] on div "Next slide" at bounding box center [730, 191] width 30 height 30
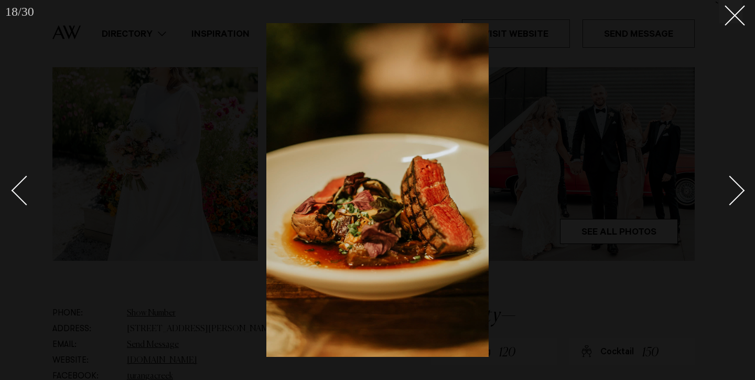
click at [736, 184] on div "Next slide" at bounding box center [730, 191] width 30 height 30
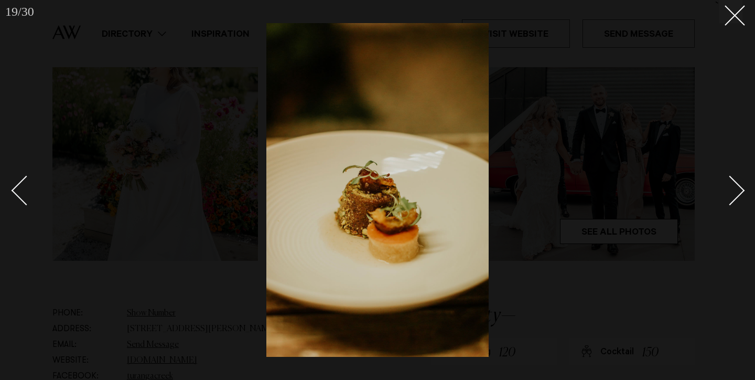
click at [736, 184] on div "Next slide" at bounding box center [730, 191] width 30 height 30
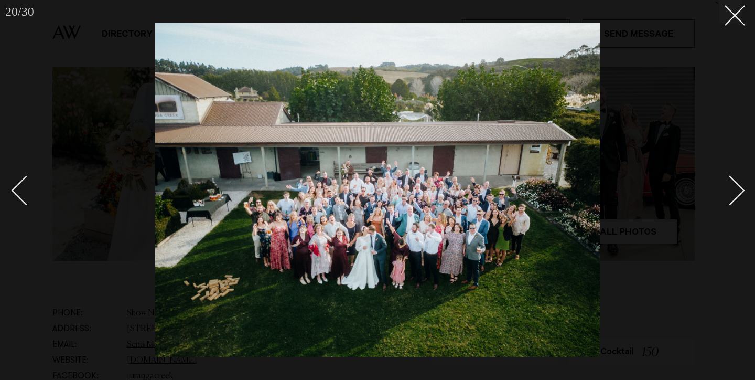
click at [736, 185] on div "Next slide" at bounding box center [730, 191] width 30 height 30
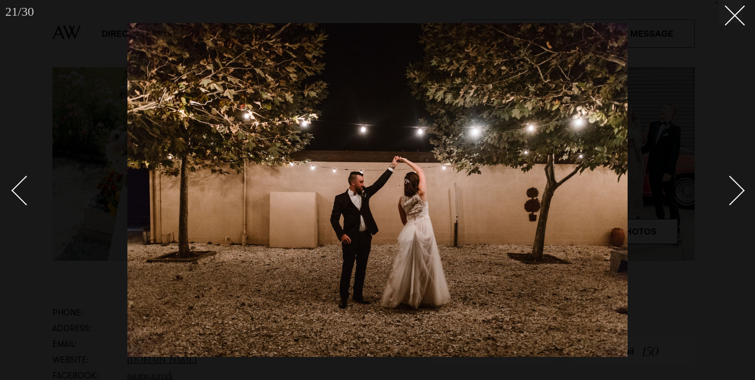
click at [736, 185] on div "Next slide" at bounding box center [730, 191] width 30 height 30
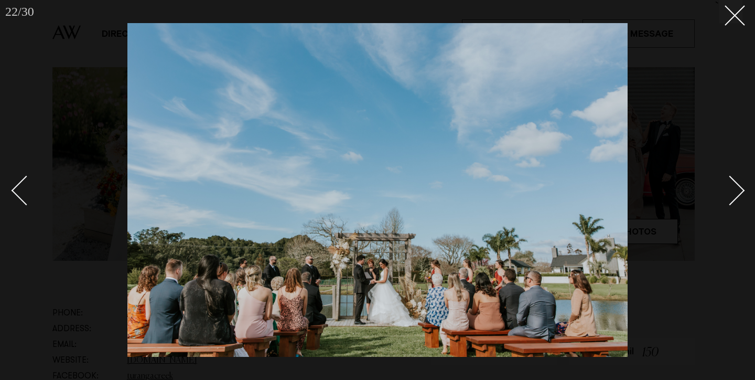
click at [736, 185] on div "Next slide" at bounding box center [730, 191] width 30 height 30
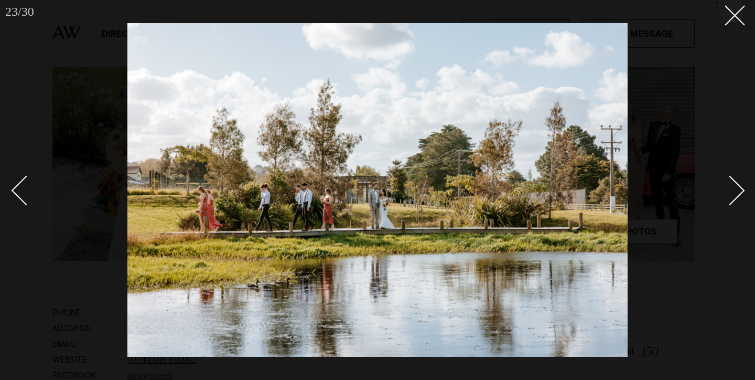
click at [736, 185] on div "Next slide" at bounding box center [730, 191] width 30 height 30
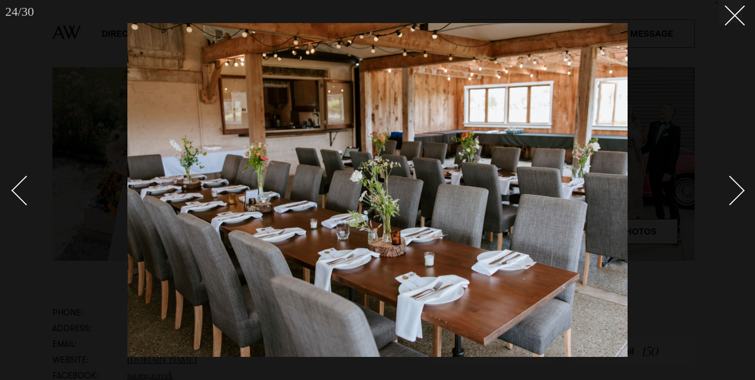
click at [736, 185] on div "Next slide" at bounding box center [730, 191] width 30 height 30
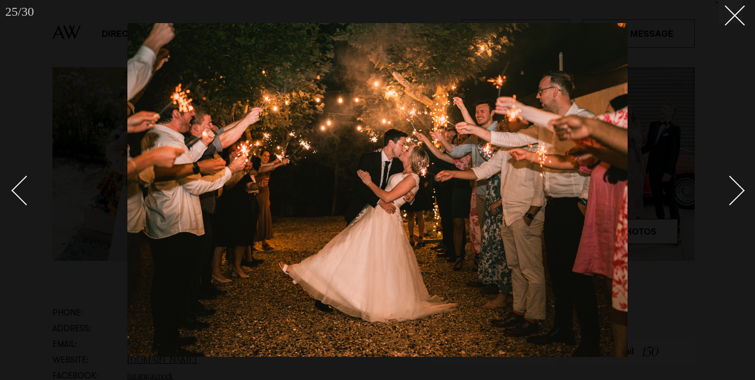
click at [736, 185] on div "Next slide" at bounding box center [730, 191] width 30 height 30
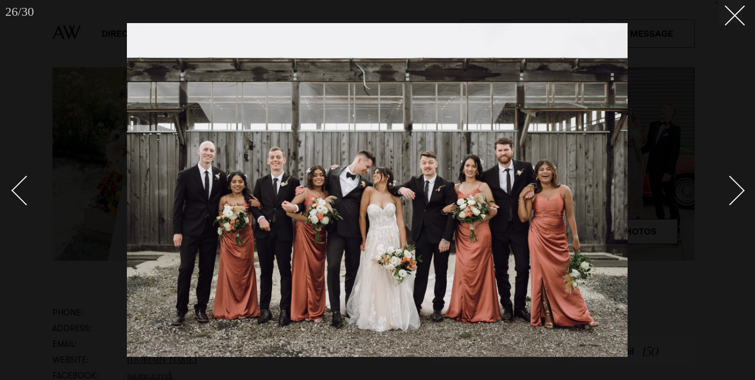
click at [736, 186] on div "Next slide" at bounding box center [730, 191] width 30 height 30
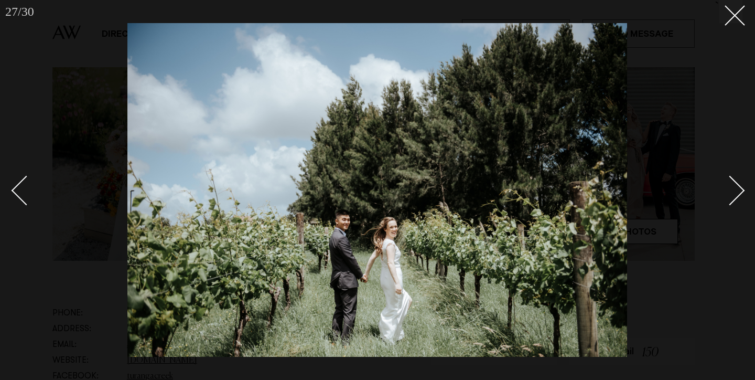
click at [736, 186] on div "Next slide" at bounding box center [730, 191] width 30 height 30
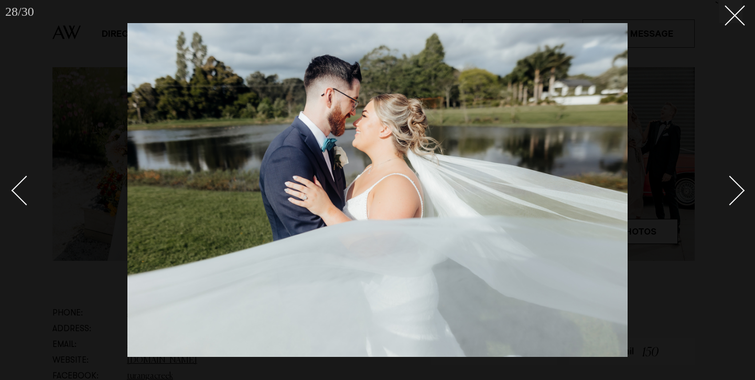
click at [736, 187] on div "Next slide" at bounding box center [730, 191] width 30 height 30
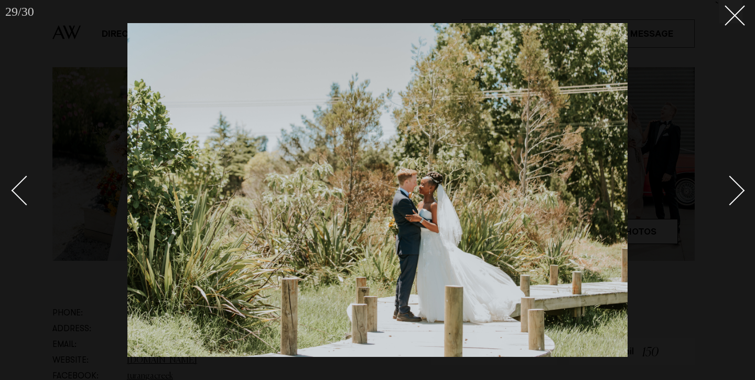
click at [737, 188] on div "Next slide" at bounding box center [730, 191] width 30 height 30
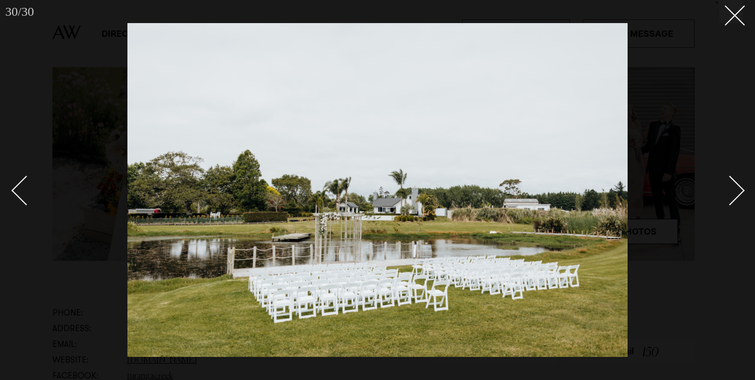
click at [738, 190] on div "Next slide" at bounding box center [730, 191] width 30 height 30
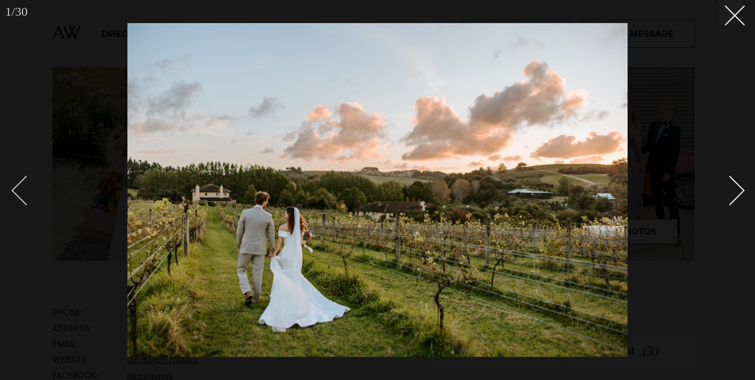
click at [14, 191] on div "Previous slide" at bounding box center [27, 191] width 30 height 30
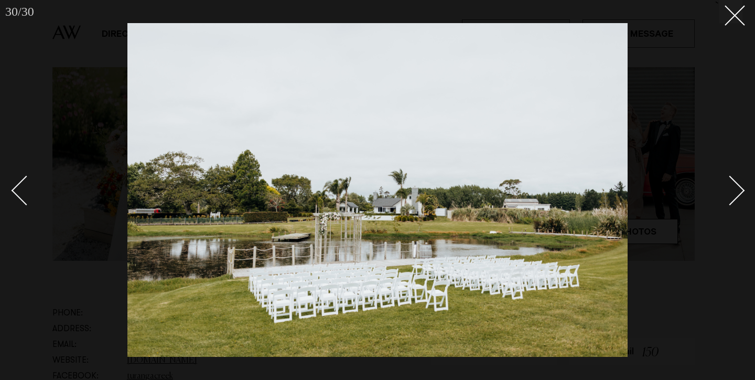
click at [724, 189] on div "Next slide" at bounding box center [730, 191] width 30 height 30
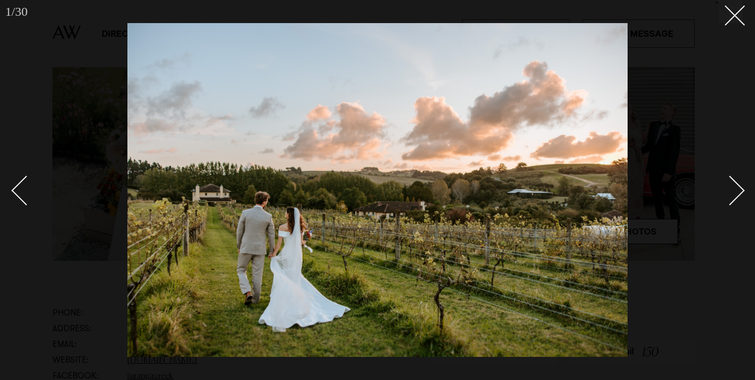
click at [724, 189] on div "Next slide" at bounding box center [730, 191] width 30 height 30
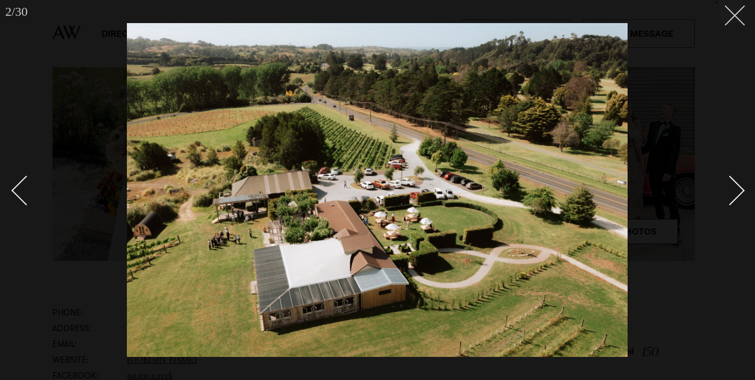
click at [737, 19] on button at bounding box center [731, 11] width 23 height 23
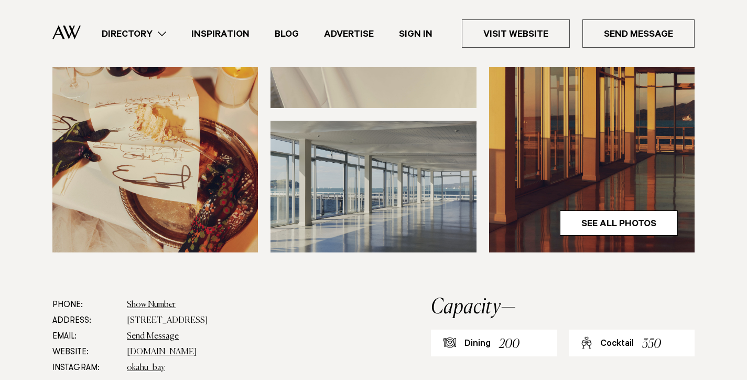
scroll to position [358, 0]
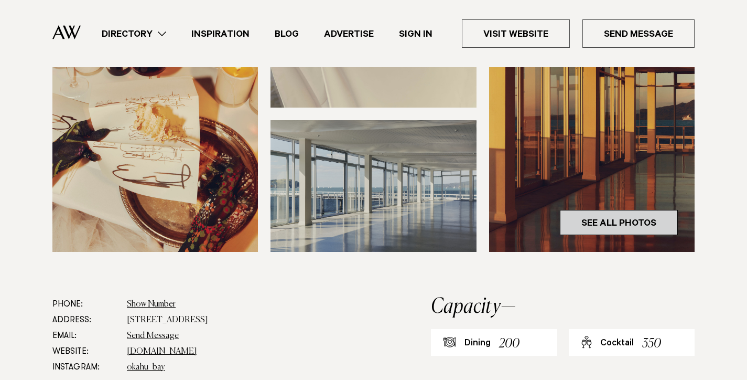
click at [611, 219] on link "See All Photos" at bounding box center [619, 222] width 118 height 25
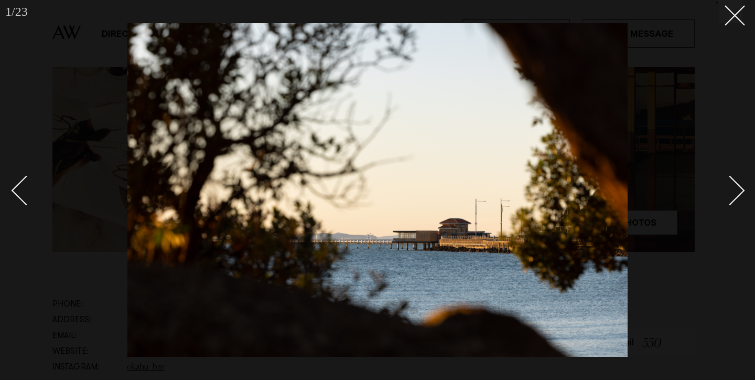
click at [740, 187] on div "Next slide" at bounding box center [730, 191] width 30 height 30
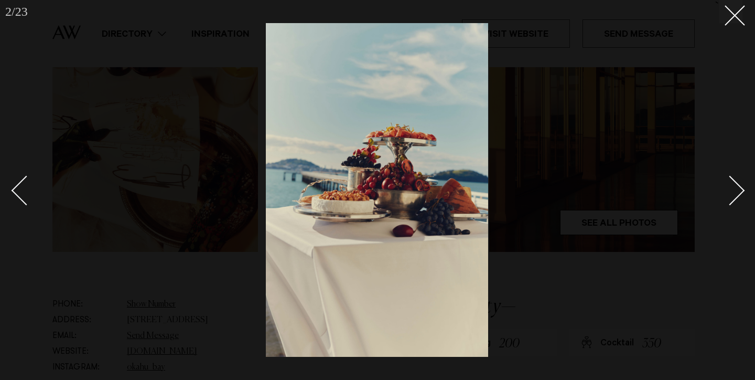
click at [740, 187] on div "Next slide" at bounding box center [730, 191] width 30 height 30
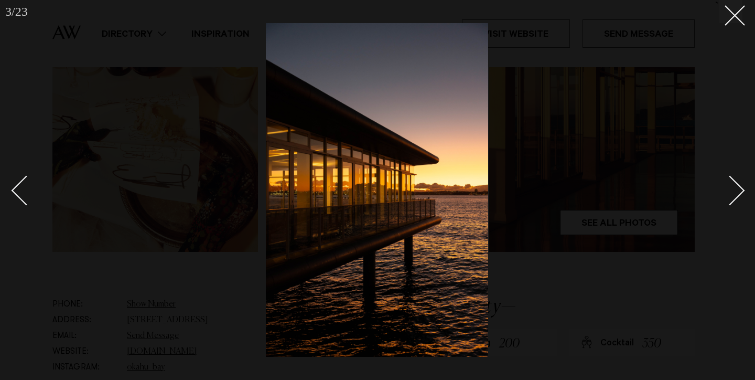
click at [740, 187] on div "Next slide" at bounding box center [730, 191] width 30 height 30
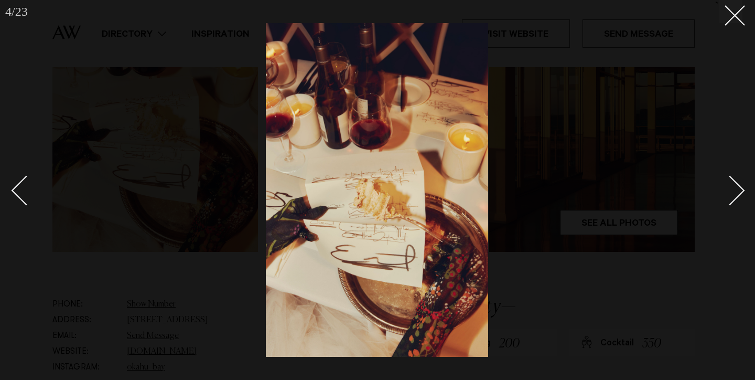
click at [740, 187] on div "Next slide" at bounding box center [730, 191] width 30 height 30
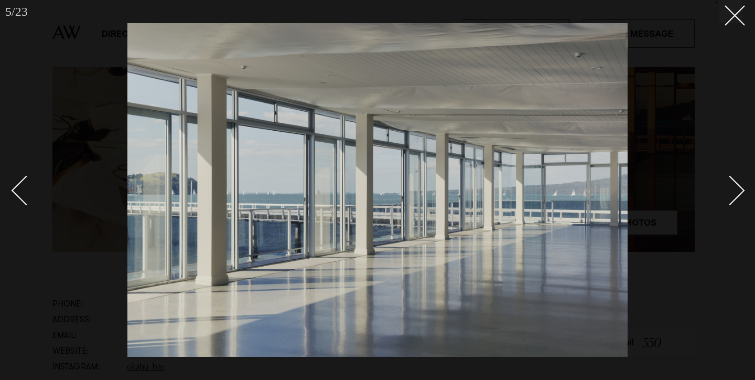
click at [740, 187] on div "Next slide" at bounding box center [730, 191] width 30 height 30
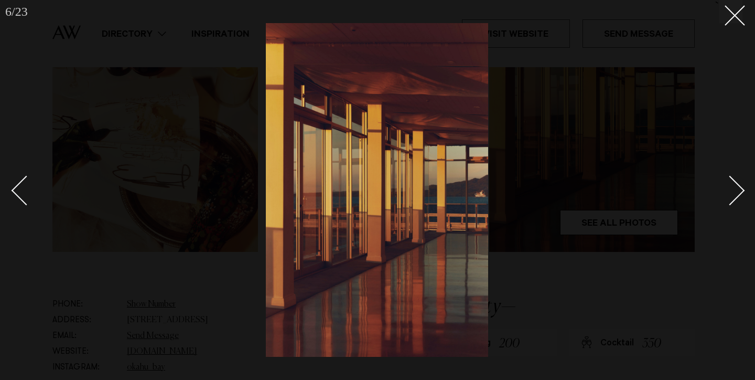
click at [740, 187] on div "Next slide" at bounding box center [730, 191] width 30 height 30
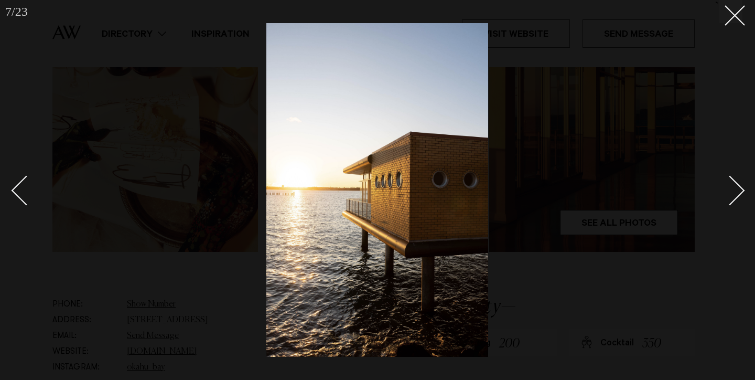
click at [740, 187] on div "Next slide" at bounding box center [730, 191] width 30 height 30
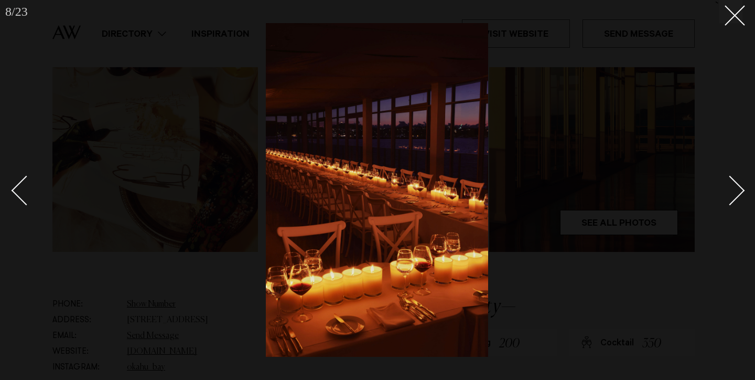
click at [740, 188] on div "Next slide" at bounding box center [730, 191] width 30 height 30
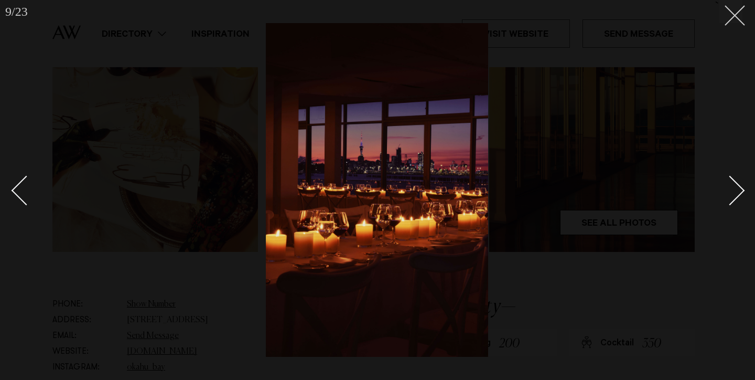
click at [737, 10] on button at bounding box center [731, 11] width 23 height 23
